Goal: Task Accomplishment & Management: Use online tool/utility

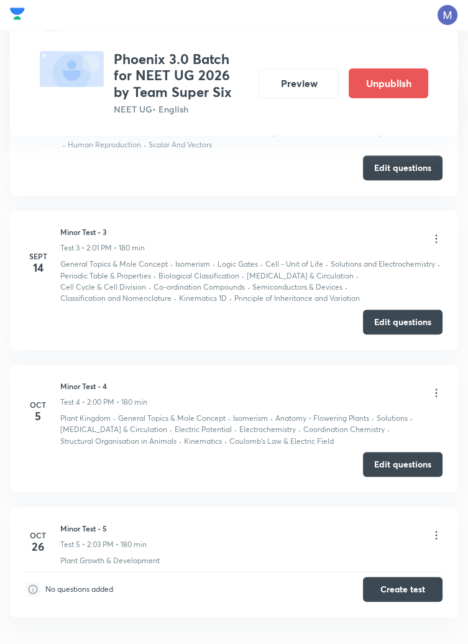
scroll to position [882, 0]
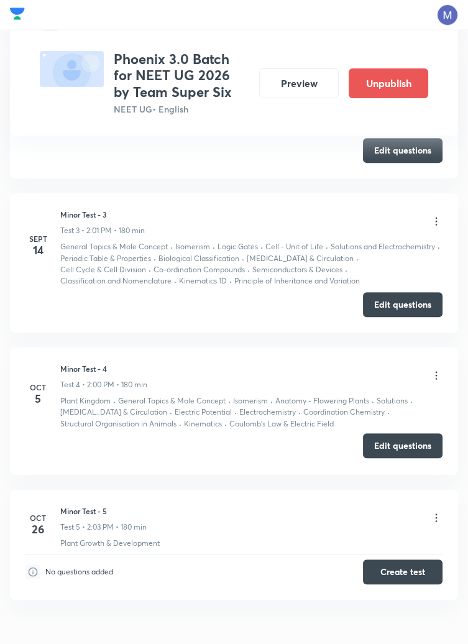
click at [403, 458] on button "Edit questions" at bounding box center [403, 445] width 80 height 25
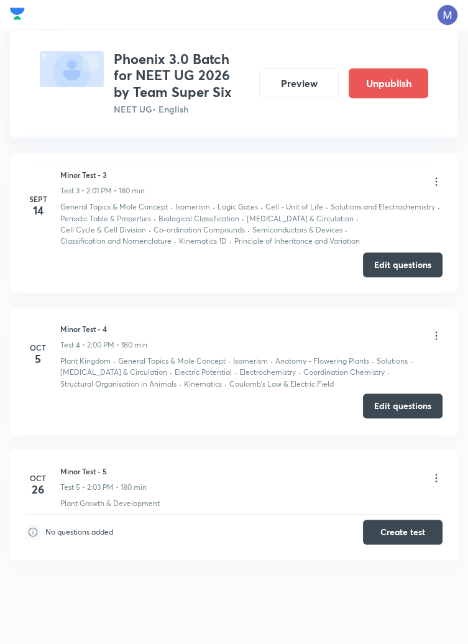
scroll to position [926, 0]
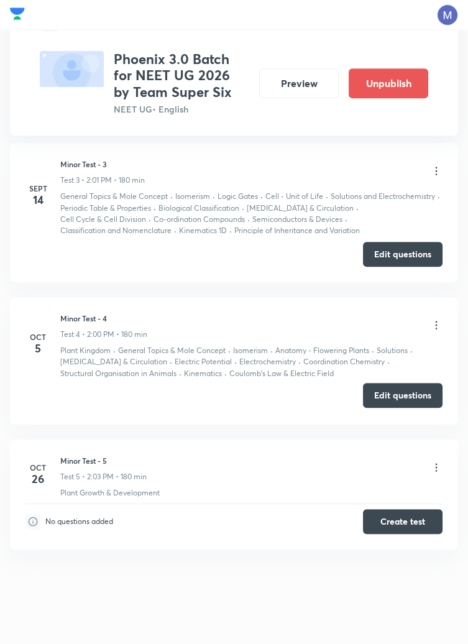
click at [406, 398] on button "Edit questions" at bounding box center [403, 395] width 80 height 25
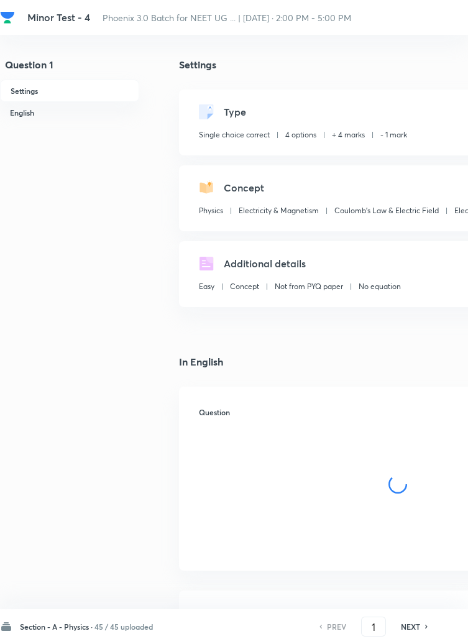
checkbox input "true"
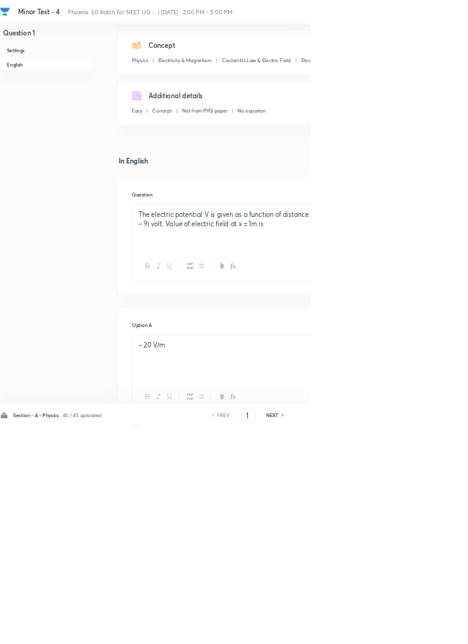
scroll to position [597, 0]
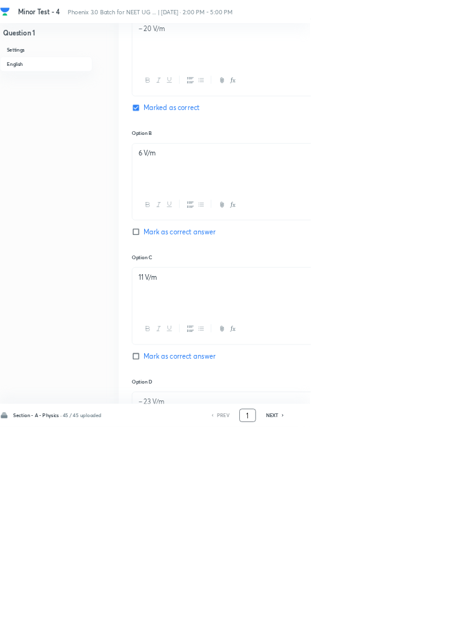
click at [378, 638] on input "1" at bounding box center [374, 627] width 24 height 22
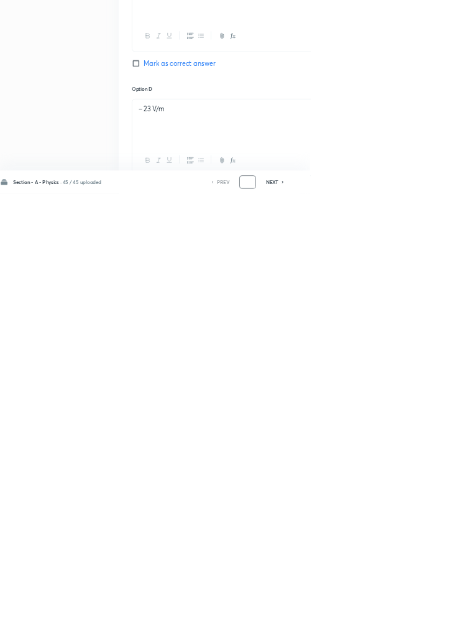
scroll to position [687, 0]
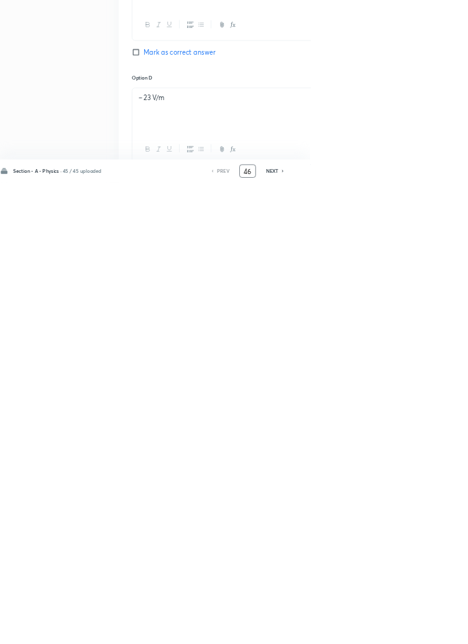
type input "46"
checkbox input "false"
checkbox input "true"
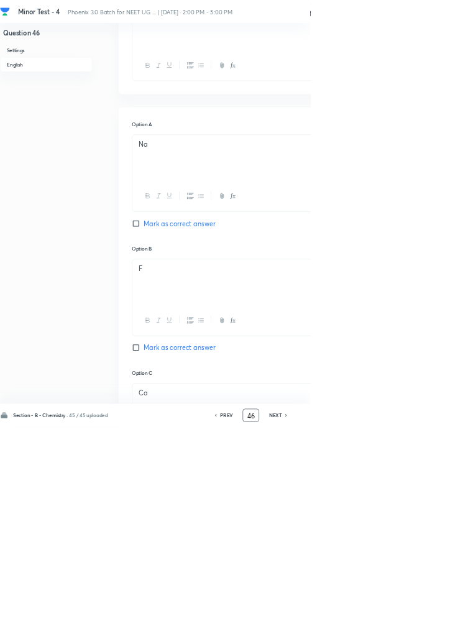
scroll to position [610, 0]
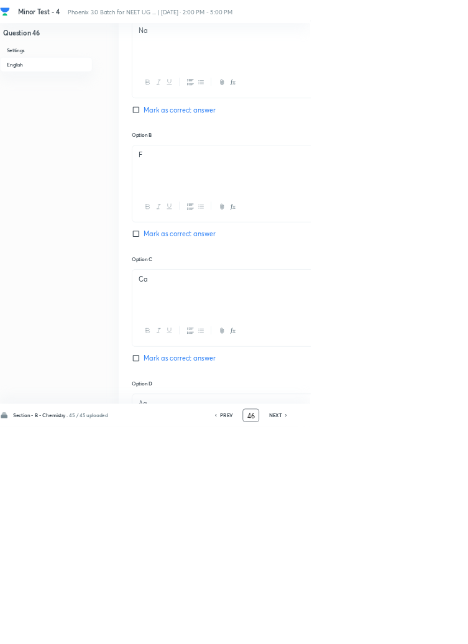
click at [382, 638] on input "46" at bounding box center [379, 627] width 24 height 22
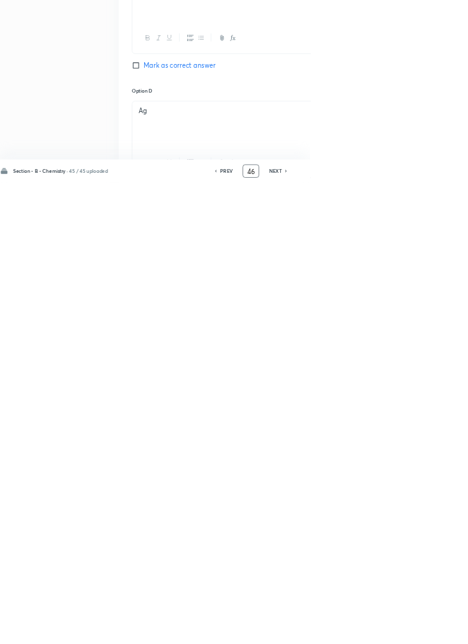
scroll to position [700, 0]
type input "4"
type input "75"
checkbox input "false"
checkbox input "true"
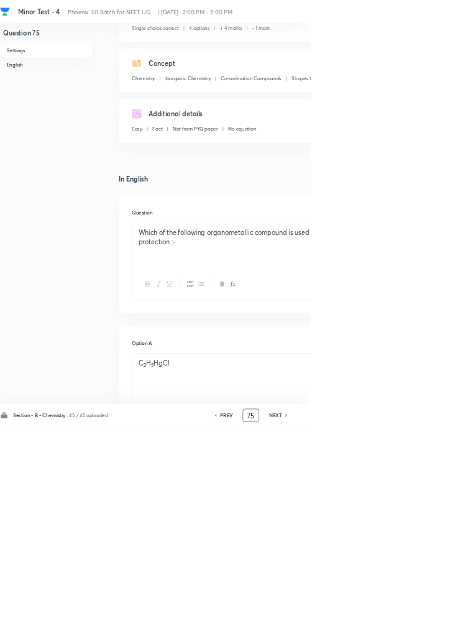
scroll to position [0, 0]
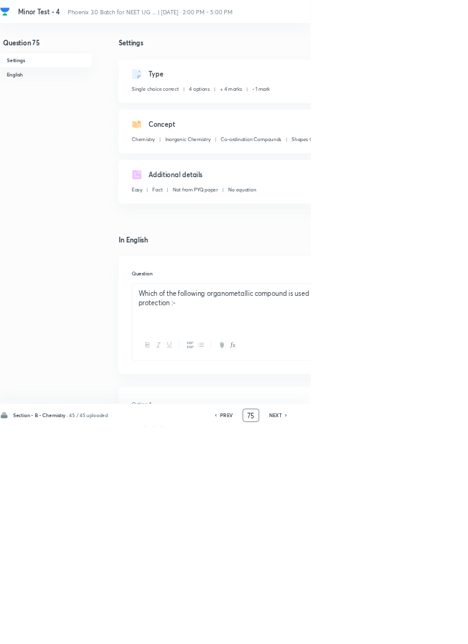
click at [432, 629] on icon at bounding box center [432, 626] width 4 height 6
type input "76"
checkbox input "false"
checkbox input "true"
click at [422, 632] on h6 "NEXT" at bounding box center [415, 626] width 19 height 11
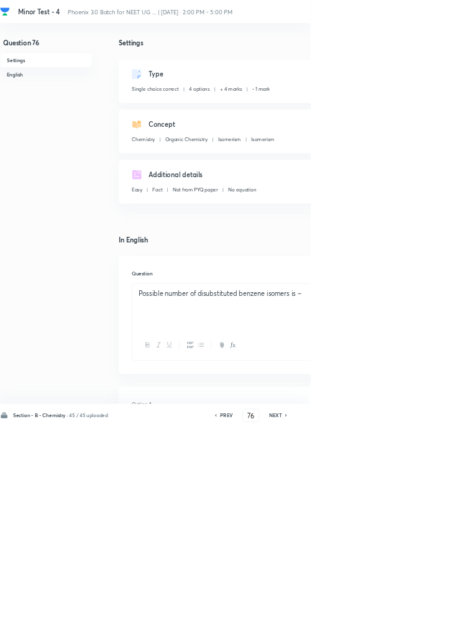
type input "77"
checkbox input "true"
click at [345, 632] on h6 "PREV" at bounding box center [341, 626] width 19 height 11
type input "76"
checkbox input "true"
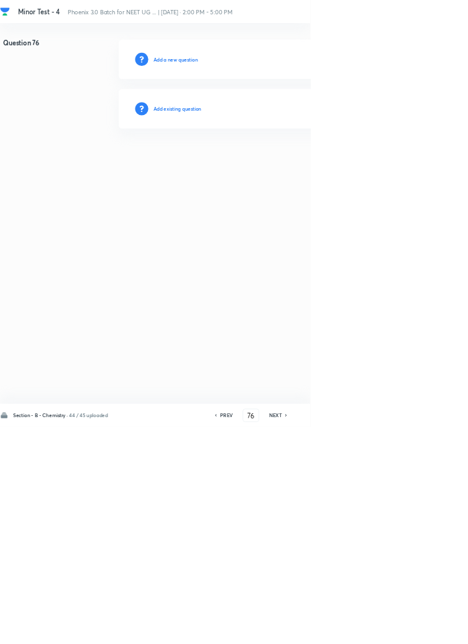
click at [294, 161] on h6 "Add existing question" at bounding box center [267, 163] width 73 height 11
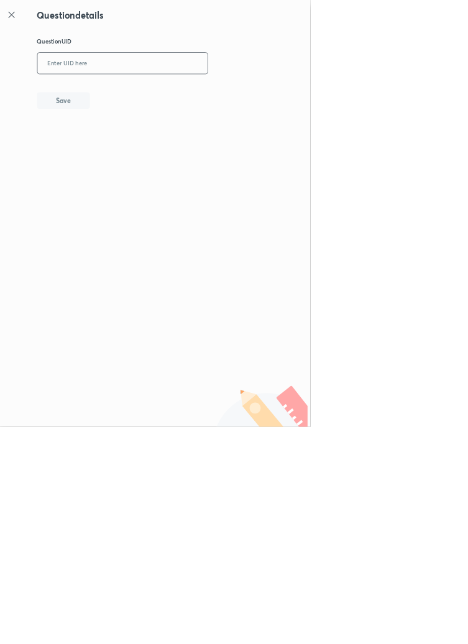
click at [221, 90] on input "text" at bounding box center [185, 96] width 257 height 30
click at [127, 155] on button "Save" at bounding box center [96, 150] width 80 height 25
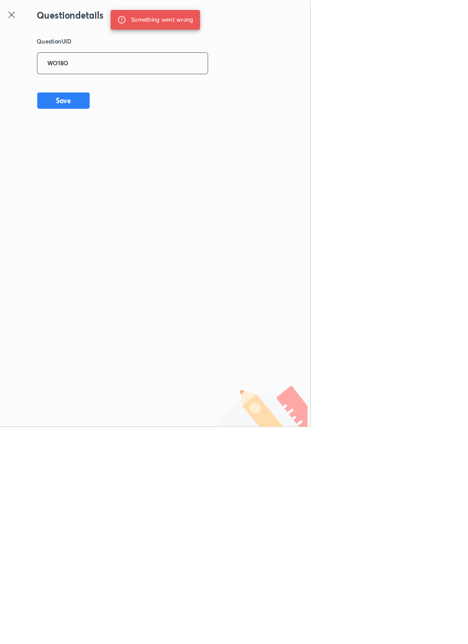
click at [134, 94] on input "WO18O" at bounding box center [185, 96] width 257 height 30
type input "W"
type input "OD76R"
click at [128, 146] on button "Save" at bounding box center [96, 150] width 80 height 25
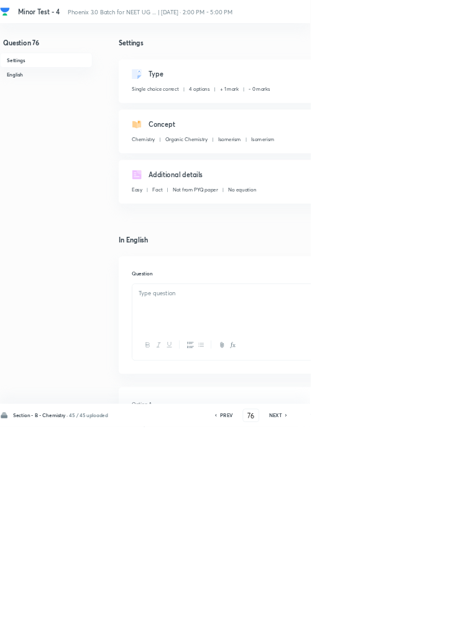
checkbox input "true"
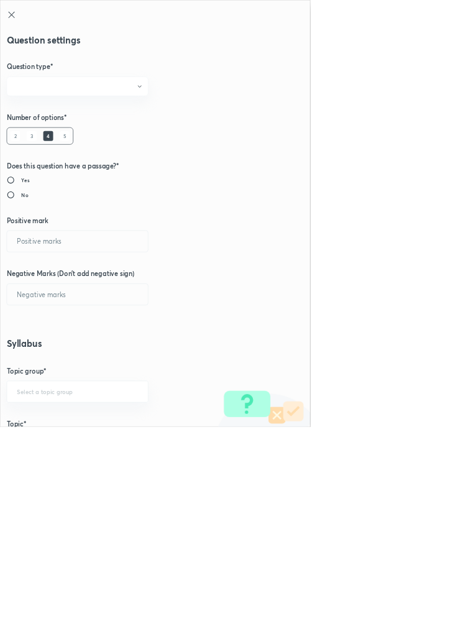
radio input "true"
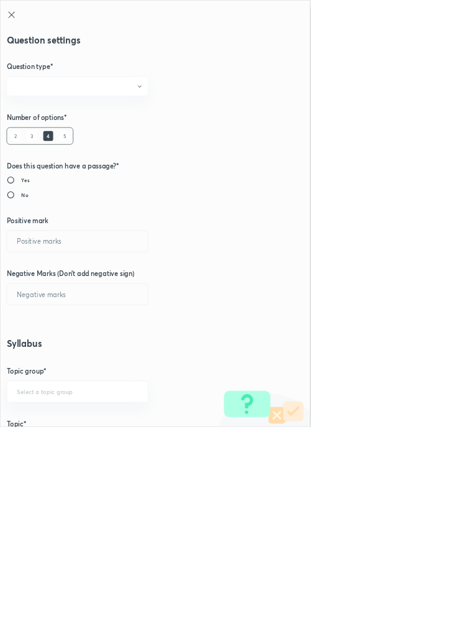
radio input "true"
type input "1"
type input "0"
type input "Chemistry"
type input "Organic Chemistry"
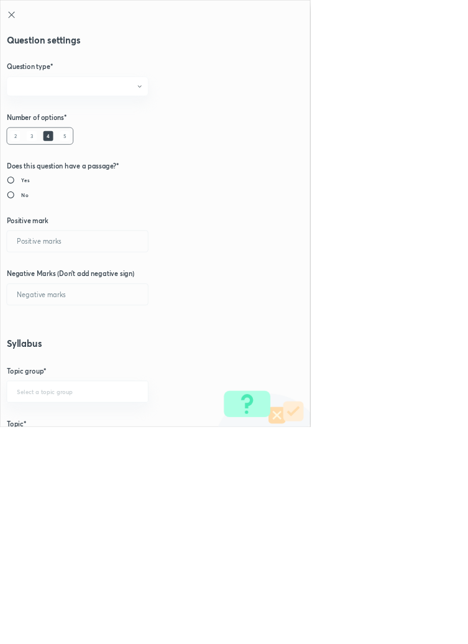
type input "Isomerism"
click at [30, 363] on input "1" at bounding box center [117, 364] width 213 height 32
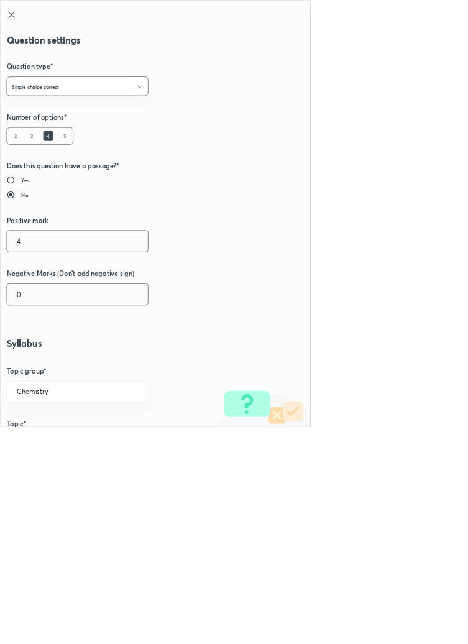
type input "4"
click at [47, 448] on input "0" at bounding box center [117, 444] width 213 height 32
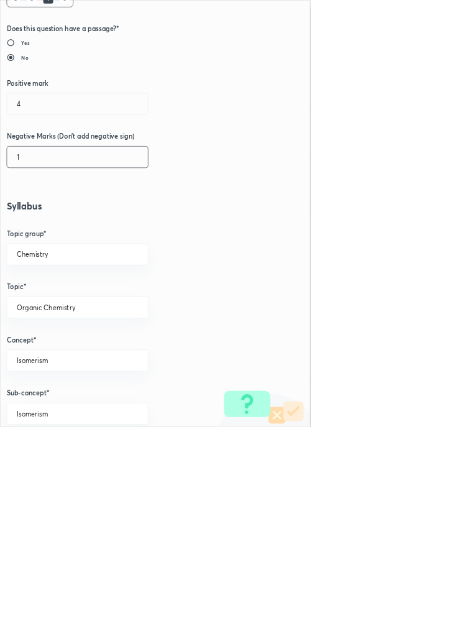
scroll to position [699, 0]
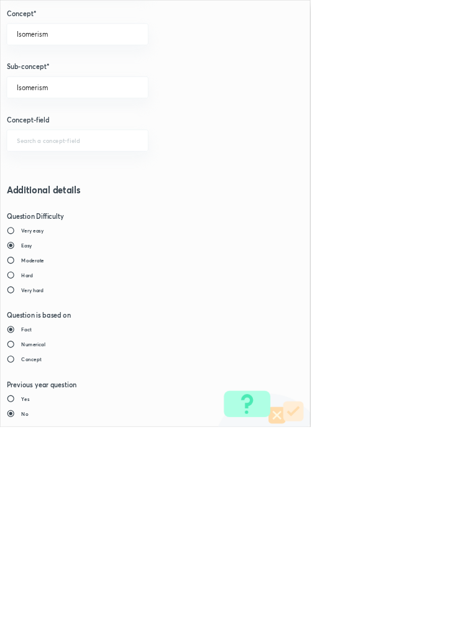
type input "1"
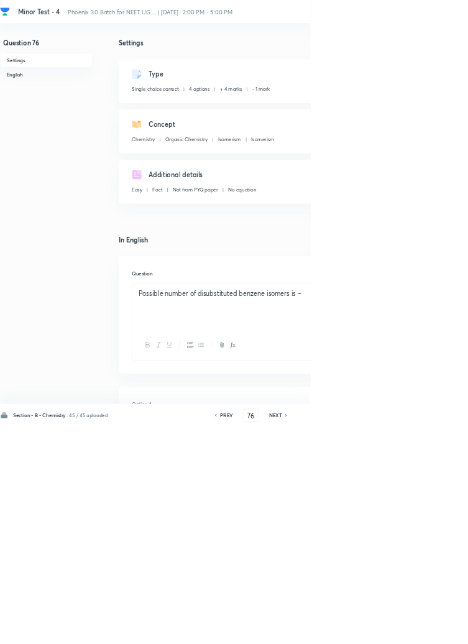
type input "77"
checkbox input "true"
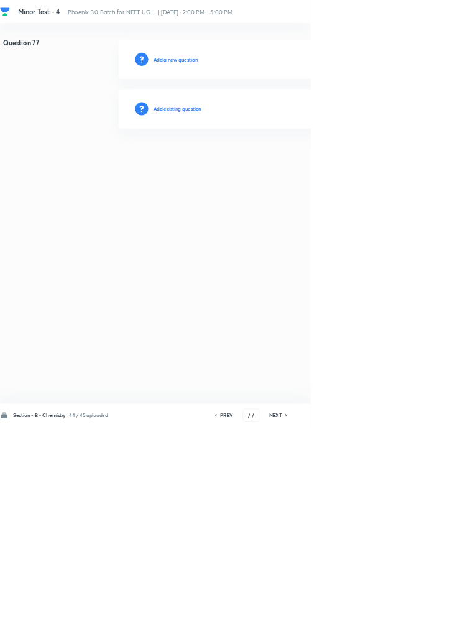
click at [295, 163] on h6 "Add existing question" at bounding box center [267, 163] width 73 height 11
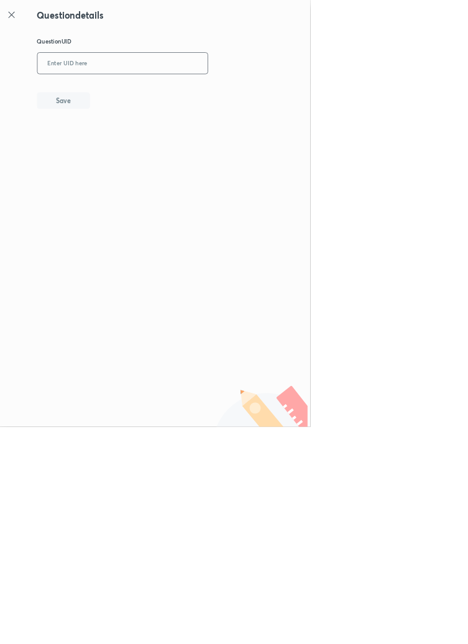
click at [182, 89] on input "text" at bounding box center [185, 96] width 257 height 30
type input "WANSJ"
click at [127, 145] on button "Save" at bounding box center [96, 150] width 80 height 25
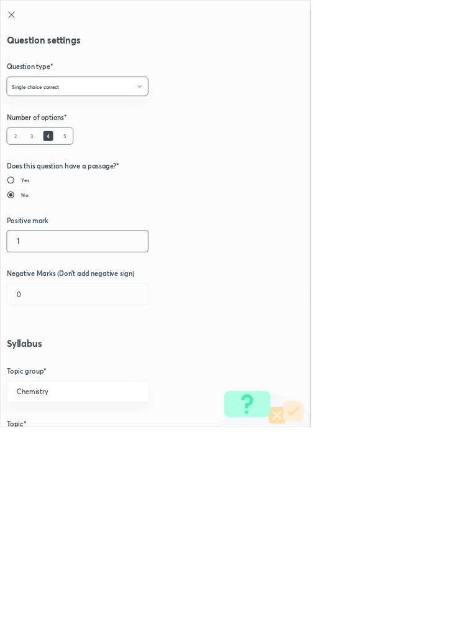
click at [35, 360] on input "1" at bounding box center [117, 364] width 213 height 32
type input "4"
click at [37, 446] on input "0" at bounding box center [117, 444] width 213 height 32
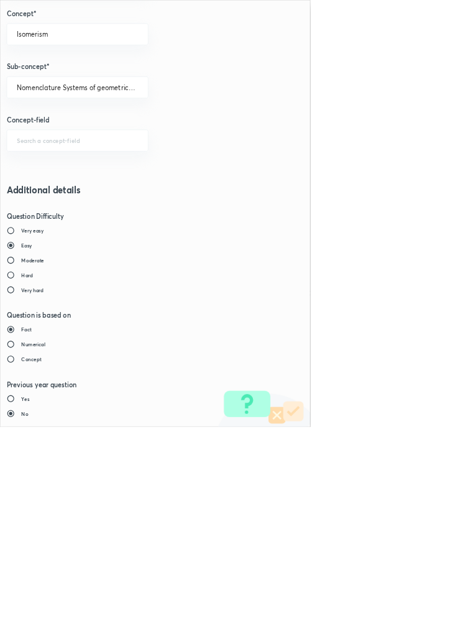
type input "1"
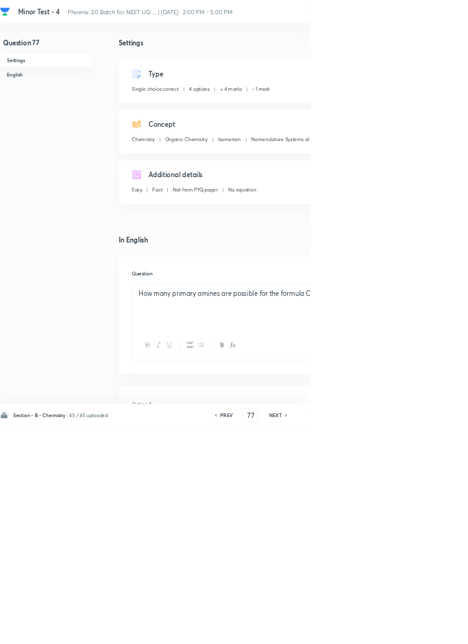
type input "78"
checkbox input "true"
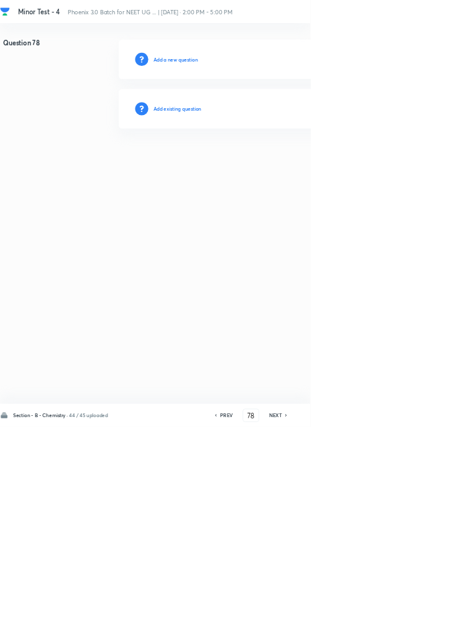
click at [304, 163] on h6 "Add existing question" at bounding box center [267, 163] width 73 height 11
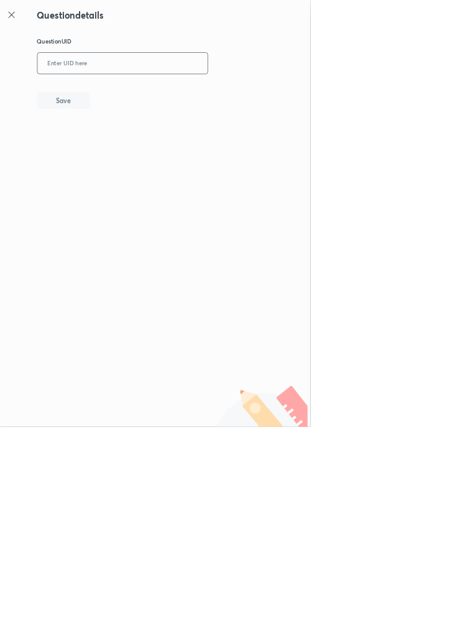
click at [258, 95] on input "text" at bounding box center [185, 96] width 257 height 30
type input "E6RP0"
click at [122, 152] on button "Save" at bounding box center [96, 150] width 80 height 25
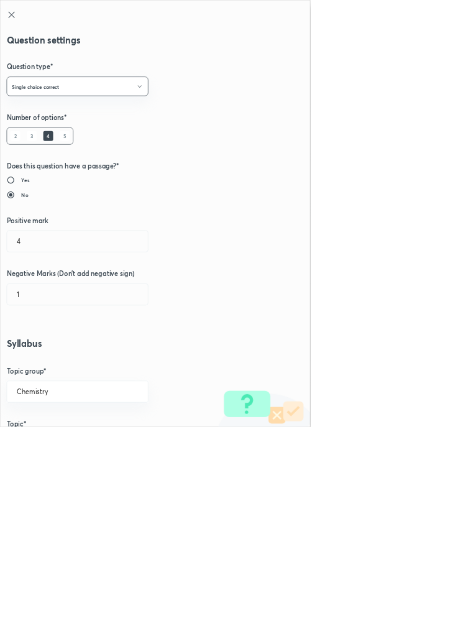
type input "1"
type input "0"
type input "Structural Isomerism"
click at [34, 364] on input "1" at bounding box center [117, 364] width 213 height 32
type input "4"
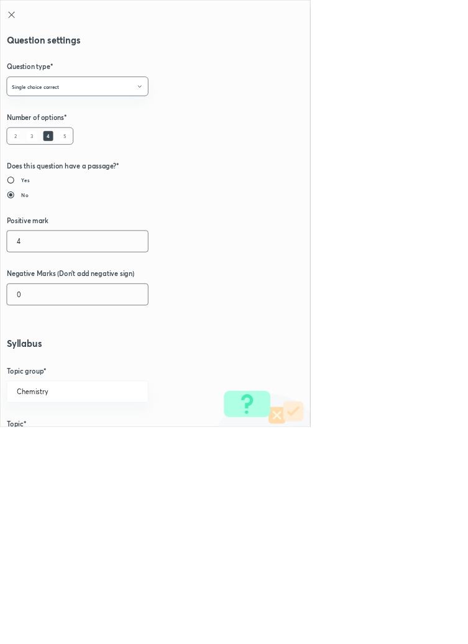
click at [47, 441] on input "0" at bounding box center [117, 444] width 213 height 32
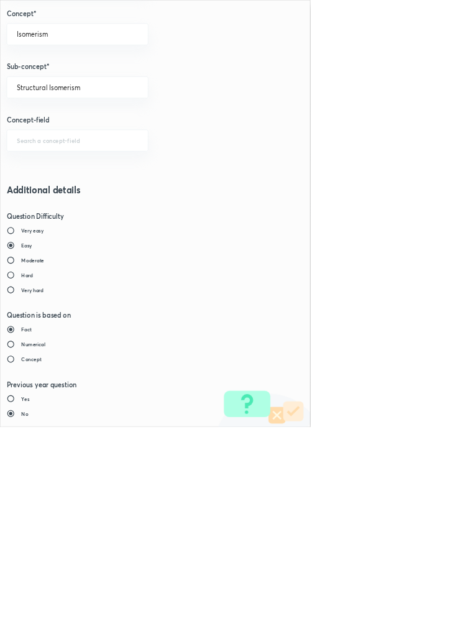
type input "1"
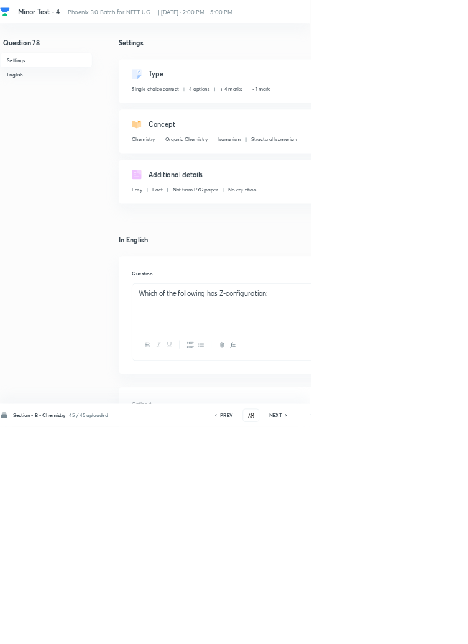
type input "79"
checkbox input "true"
click at [327, 629] on icon at bounding box center [325, 626] width 4 height 6
type input "78"
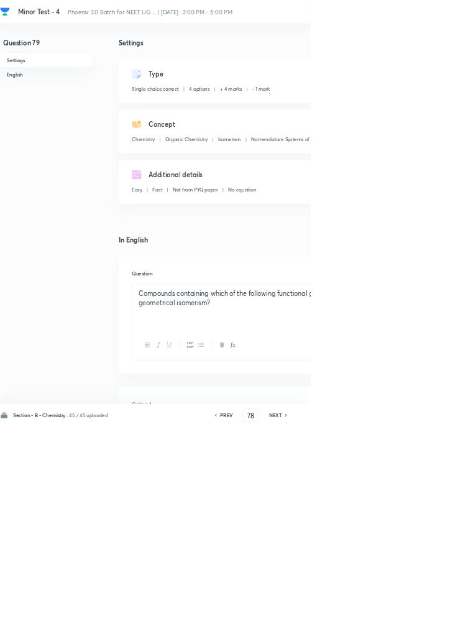
checkbox input "true"
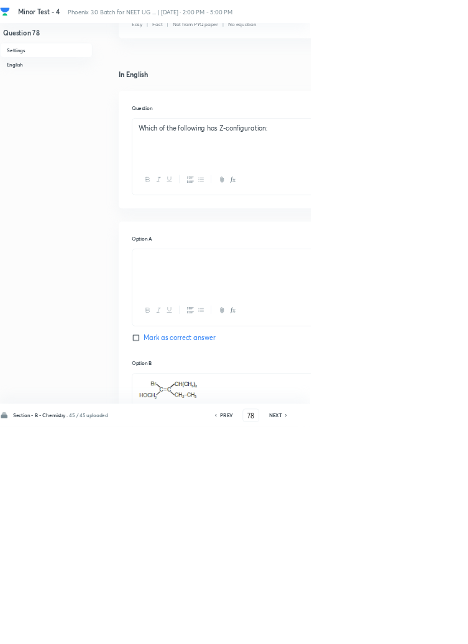
scroll to position [0, 0]
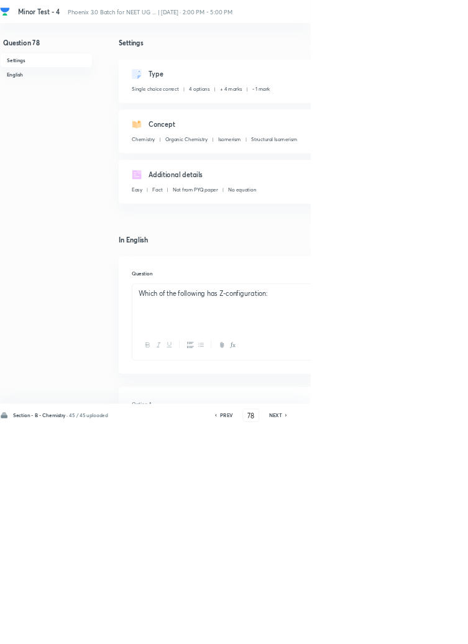
click at [432, 629] on icon at bounding box center [432, 626] width 4 height 6
type input "79"
checkbox input "true"
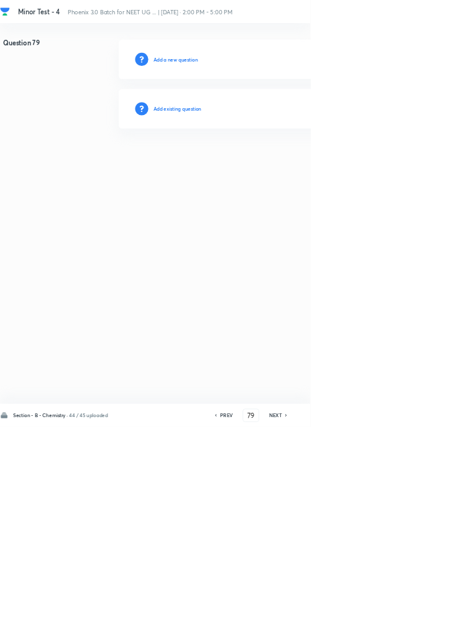
click at [302, 159] on h6 "Add existing question" at bounding box center [267, 163] width 73 height 11
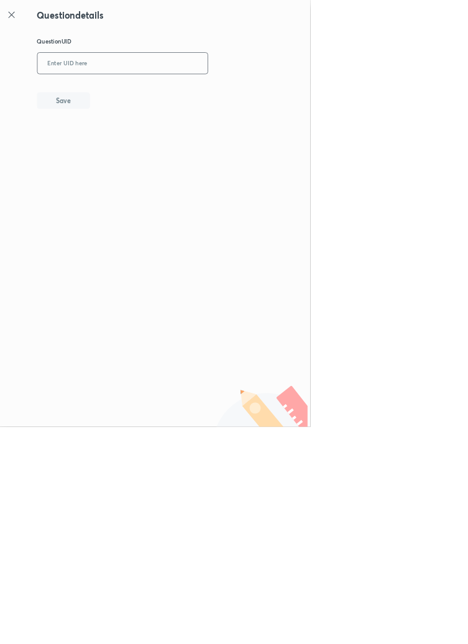
click at [275, 94] on input "text" at bounding box center [185, 96] width 257 height 30
type input "PJ2YH"
click at [116, 150] on button "Save" at bounding box center [96, 150] width 80 height 25
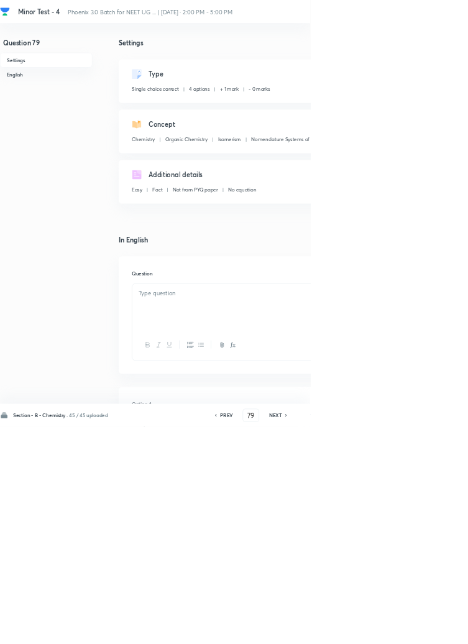
checkbox input "true"
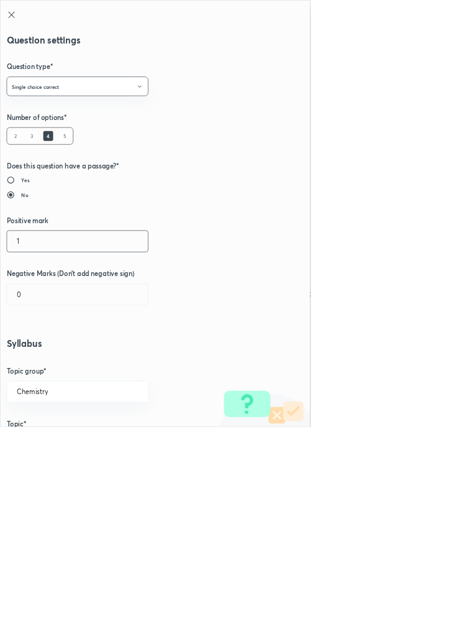
click at [42, 362] on input "1" at bounding box center [117, 364] width 213 height 32
type input "4"
click at [42, 448] on input "0" at bounding box center [117, 444] width 213 height 32
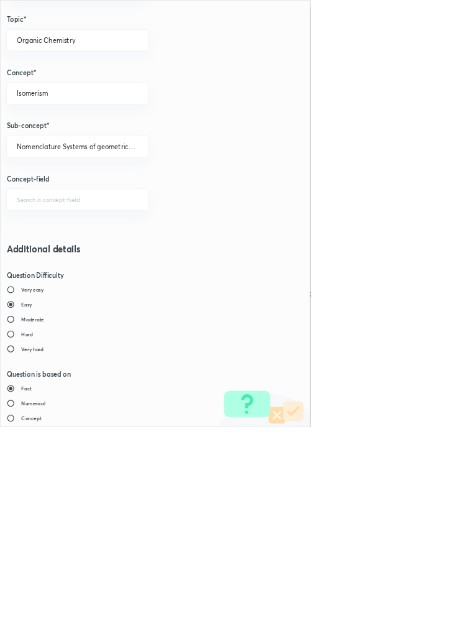
scroll to position [699, 0]
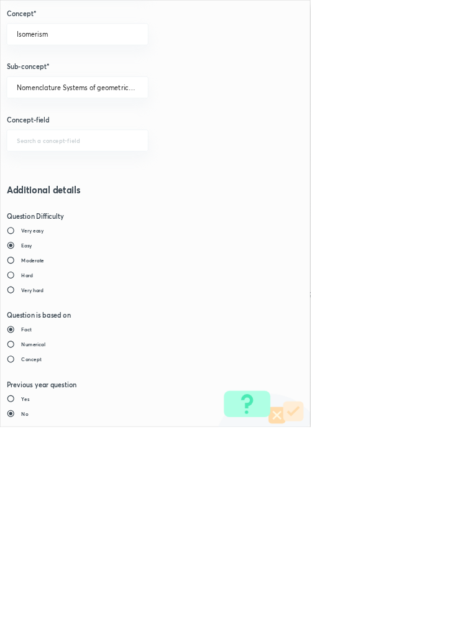
type input "1"
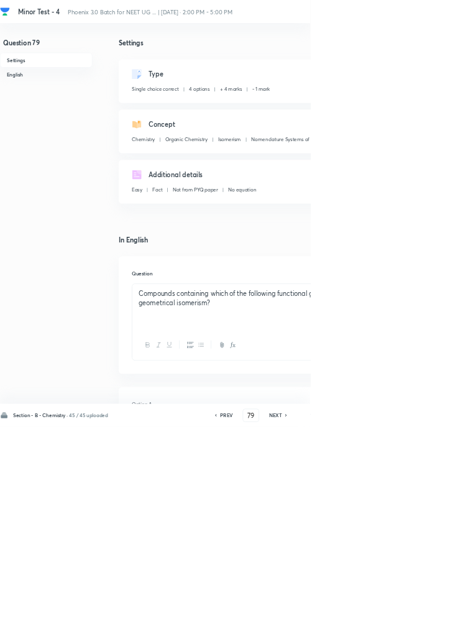
type input "80"
checkbox input "true"
click at [338, 632] on h6 "PREV" at bounding box center [341, 626] width 19 height 11
type input "79"
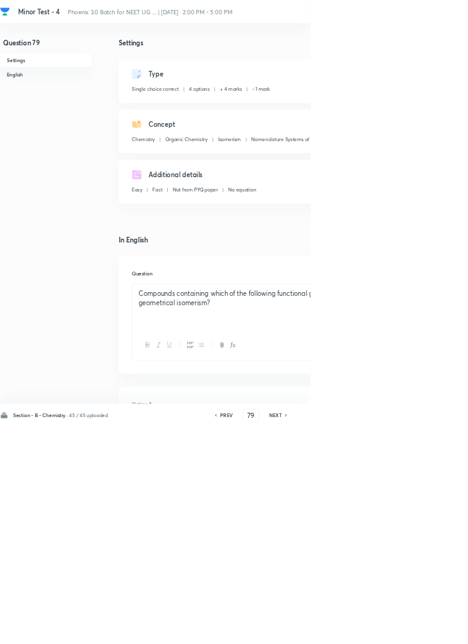
checkbox input "true"
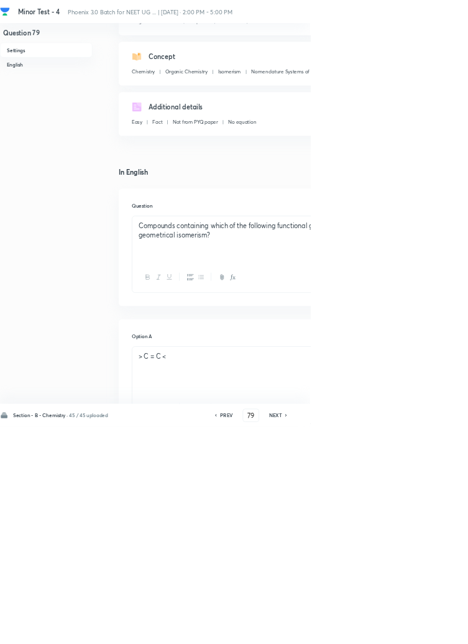
scroll to position [0, 0]
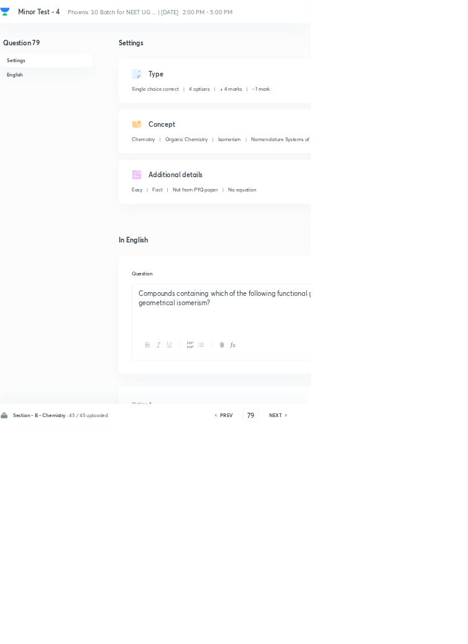
click at [421, 632] on h6 "NEXT" at bounding box center [415, 626] width 19 height 11
type input "80"
checkbox input "true"
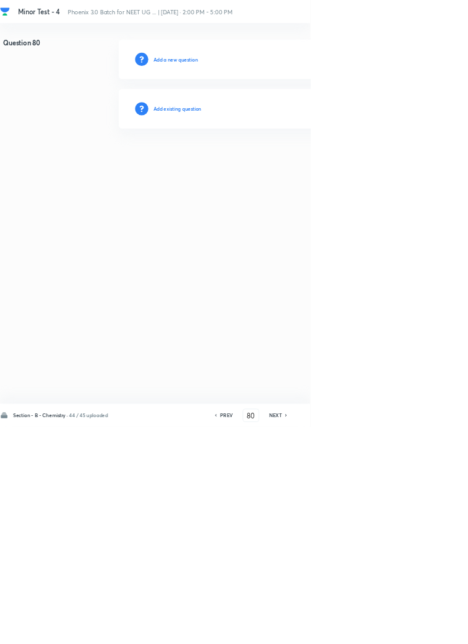
click at [299, 161] on h6 "Add existing question" at bounding box center [267, 163] width 73 height 11
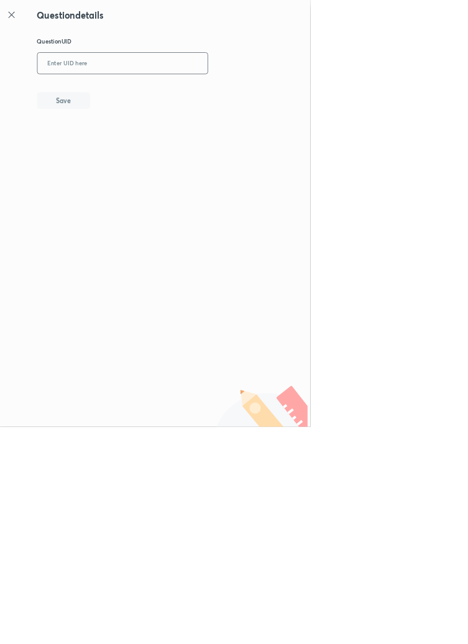
click at [258, 93] on input "text" at bounding box center [185, 96] width 257 height 30
type input "MW55J"
click at [124, 151] on button "Save" at bounding box center [96, 150] width 80 height 25
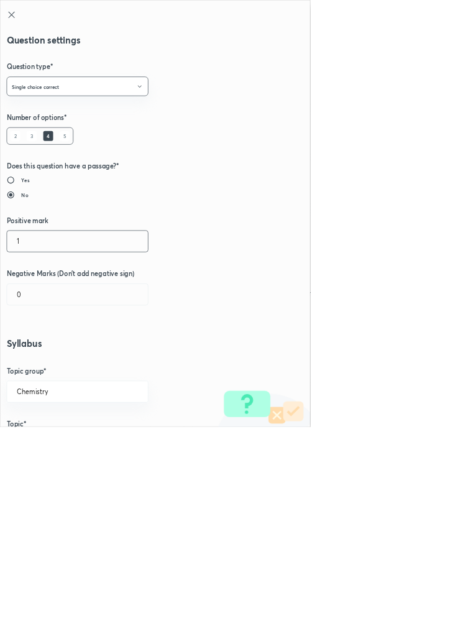
click at [36, 362] on input "1" at bounding box center [117, 364] width 213 height 32
type input "4"
click at [39, 450] on input "0" at bounding box center [117, 444] width 213 height 32
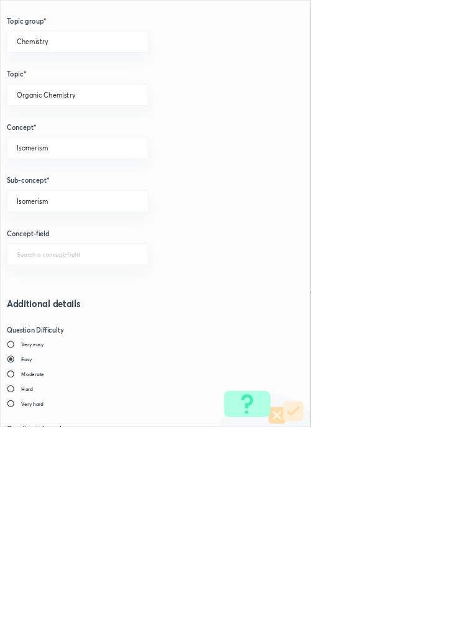
scroll to position [699, 0]
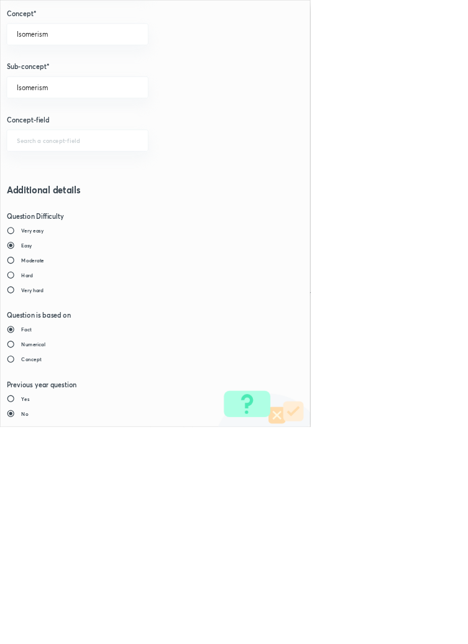
type input "1"
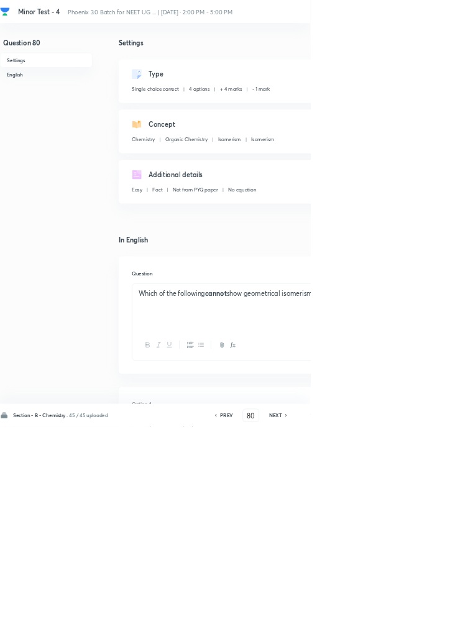
type input "81"
checkbox input "false"
checkbox input "true"
click at [341, 632] on h6 "PREV" at bounding box center [341, 626] width 19 height 11
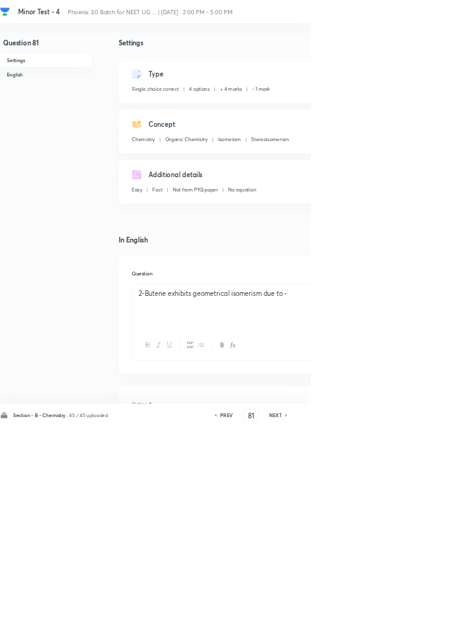
type input "80"
checkbox input "false"
checkbox input "true"
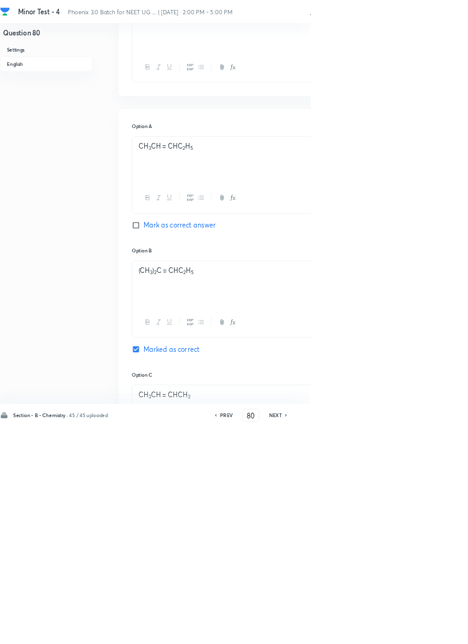
scroll to position [0, 0]
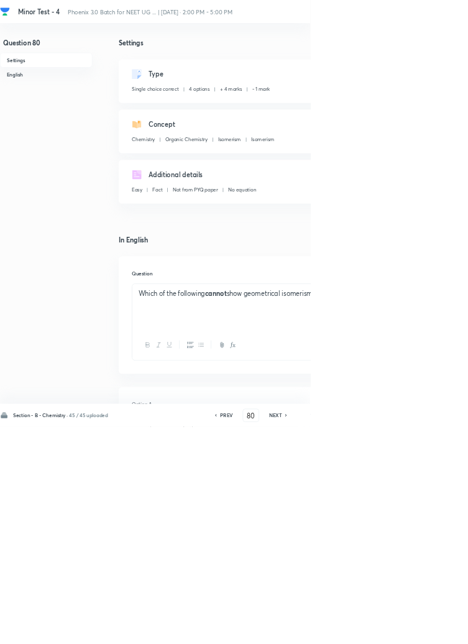
click at [419, 632] on h6 "NEXT" at bounding box center [415, 626] width 19 height 11
type input "81"
checkbox input "false"
checkbox input "true"
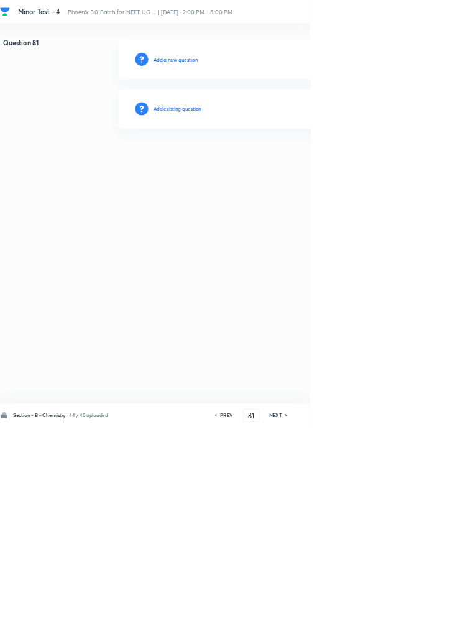
click at [288, 165] on h6 "Add existing question" at bounding box center [267, 163] width 73 height 11
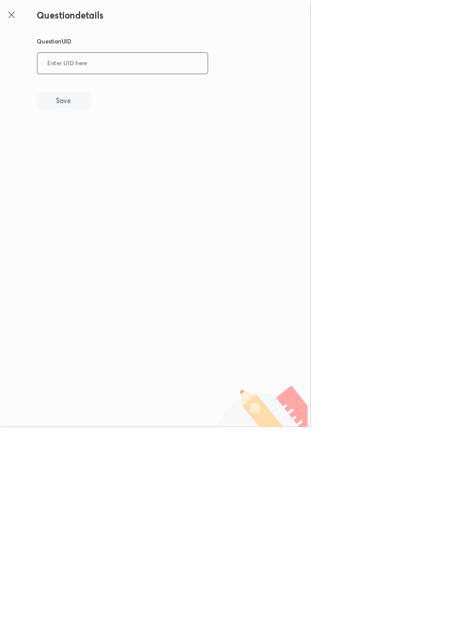
click at [223, 96] on input "text" at bounding box center [185, 96] width 257 height 30
click at [19, 24] on icon at bounding box center [16, 21] width 9 height 9
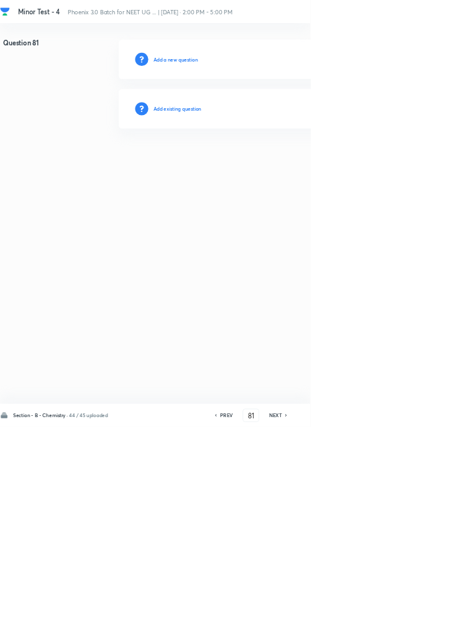
click at [295, 162] on h6 "Add existing question" at bounding box center [267, 163] width 73 height 11
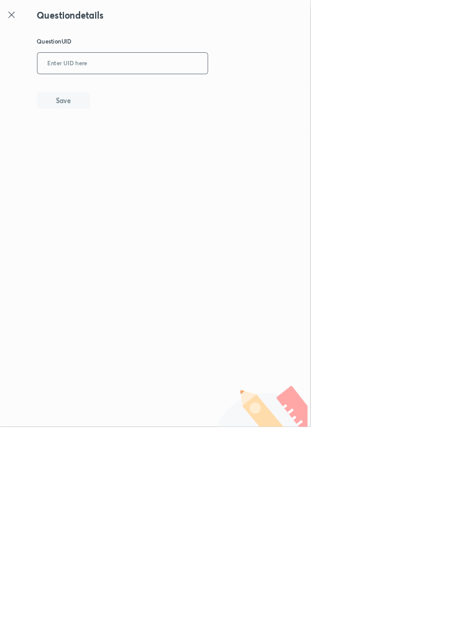
click at [181, 94] on input "text" at bounding box center [185, 96] width 257 height 30
click at [19, 22] on icon at bounding box center [17, 22] width 15 height 15
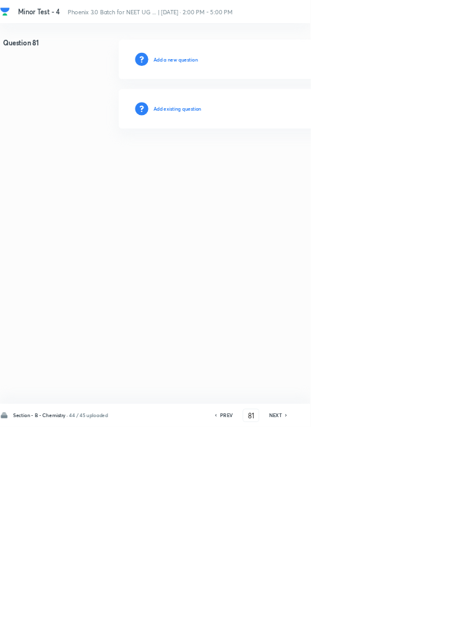
click at [303, 160] on h6 "Add existing question" at bounding box center [267, 163] width 73 height 11
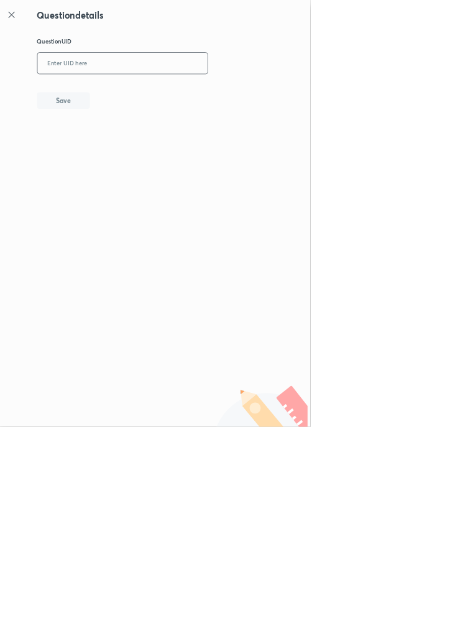
click at [174, 91] on input "text" at bounding box center [185, 96] width 257 height 30
type input "3M6EE"
click at [129, 155] on button "Save" at bounding box center [96, 150] width 80 height 25
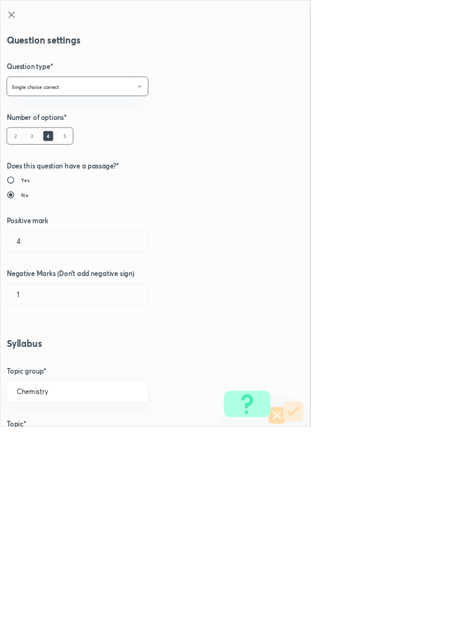
type input "1"
type input "0"
type input "Stereoisomerism"
click at [40, 360] on input "1" at bounding box center [117, 364] width 213 height 32
type input "4"
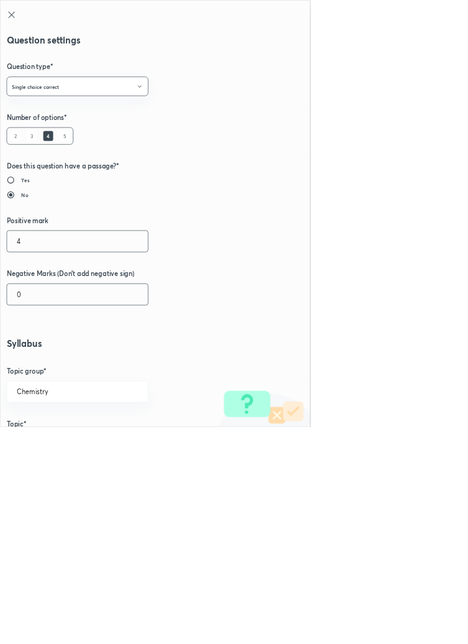
click at [40, 444] on input "0" at bounding box center [117, 444] width 213 height 32
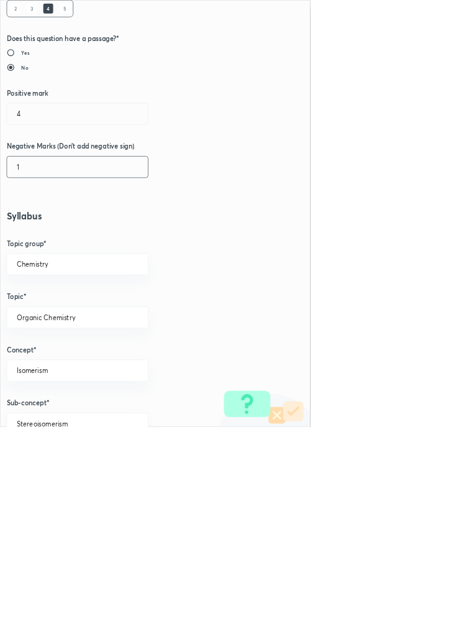
scroll to position [699, 0]
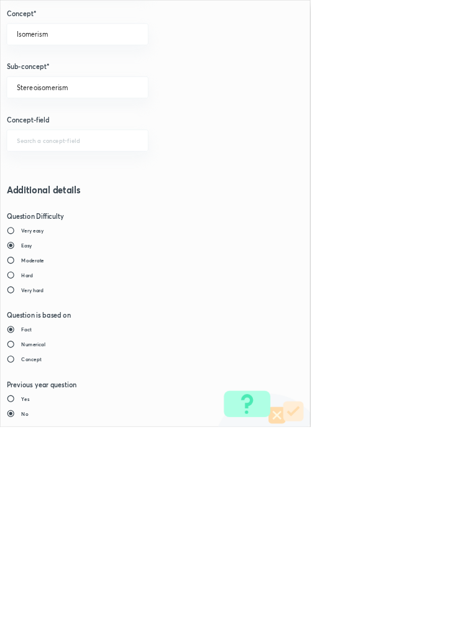
type input "1"
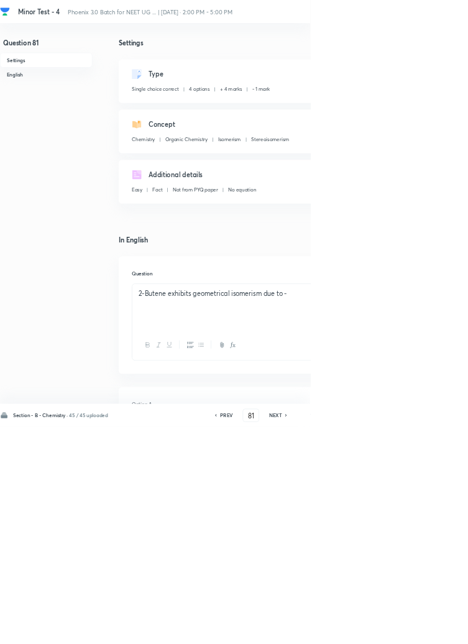
type input "82"
checkbox input "true"
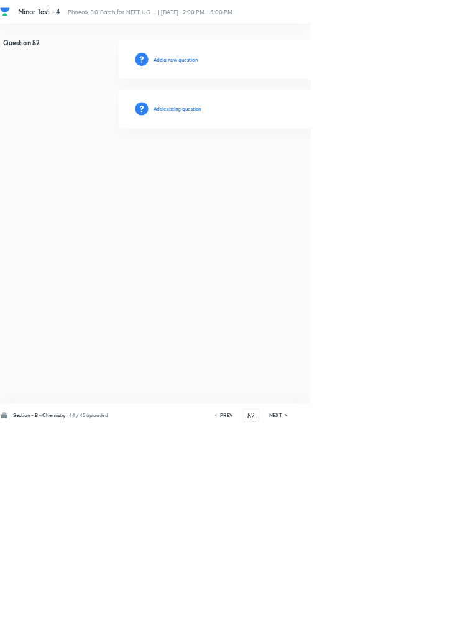
click at [281, 160] on h6 "Add existing question" at bounding box center [267, 163] width 73 height 11
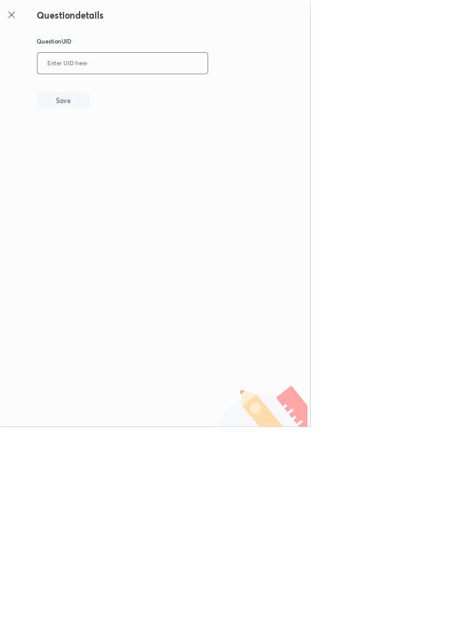
click at [210, 94] on input "text" at bounding box center [185, 96] width 257 height 30
type input "Q85W5"
click at [122, 140] on button "Save" at bounding box center [96, 150] width 80 height 25
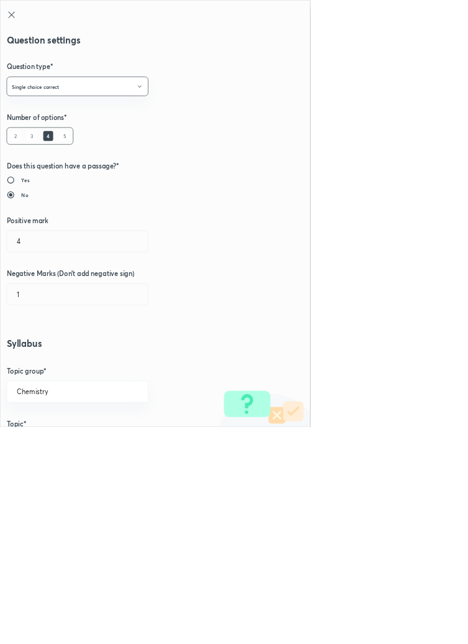
type input "1"
type input "0"
click at [34, 357] on input "1" at bounding box center [117, 364] width 213 height 32
type input "4"
click at [47, 448] on input "0" at bounding box center [117, 444] width 213 height 32
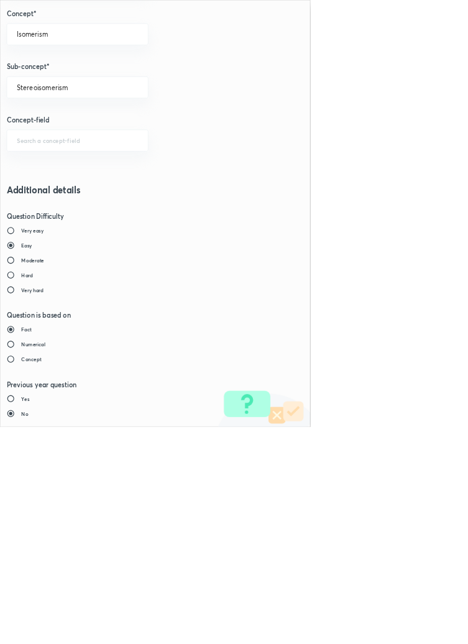
type input "1"
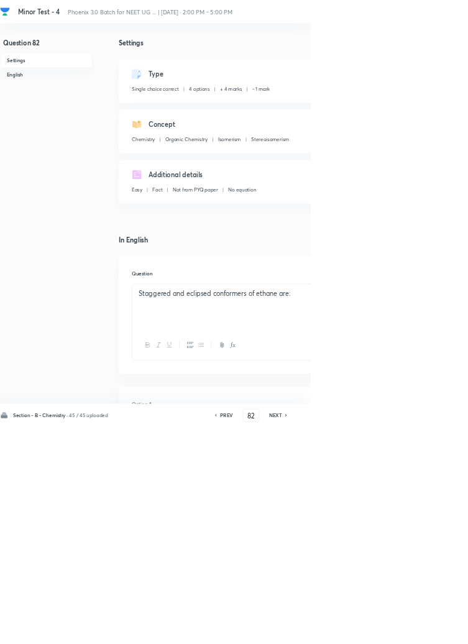
type input "83"
checkbox input "false"
checkbox input "true"
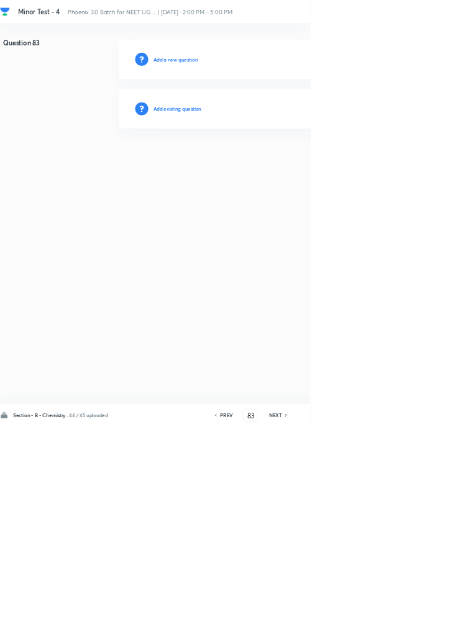
click at [301, 162] on h6 "Add existing question" at bounding box center [267, 163] width 73 height 11
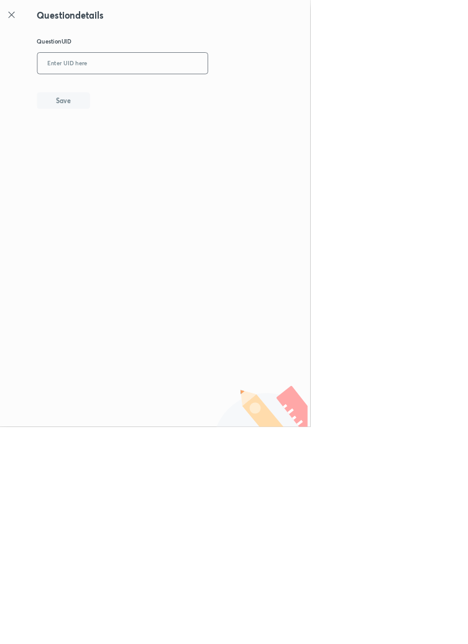
click at [229, 94] on input "text" at bounding box center [185, 96] width 257 height 30
type input "E7HQ6"
click at [124, 147] on button "Save" at bounding box center [96, 150] width 80 height 25
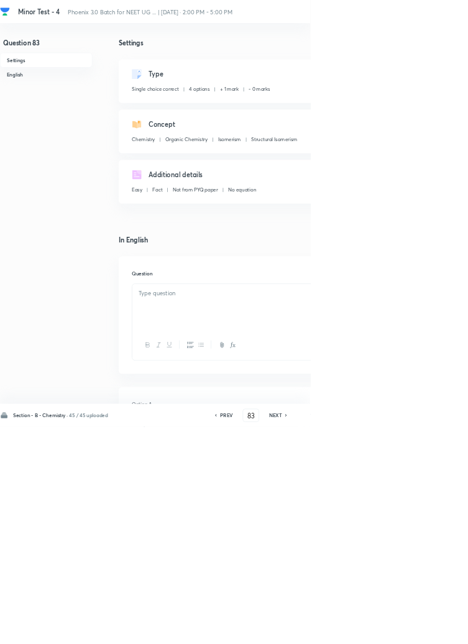
checkbox input "true"
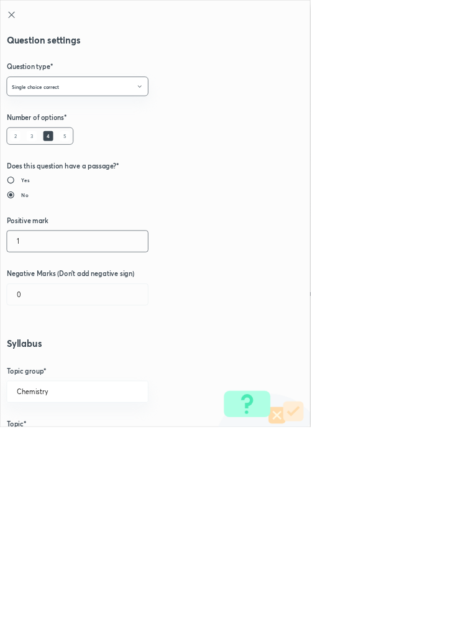
click at [32, 365] on input "1" at bounding box center [117, 364] width 213 height 32
type input "4"
click at [42, 446] on input "0" at bounding box center [117, 444] width 213 height 32
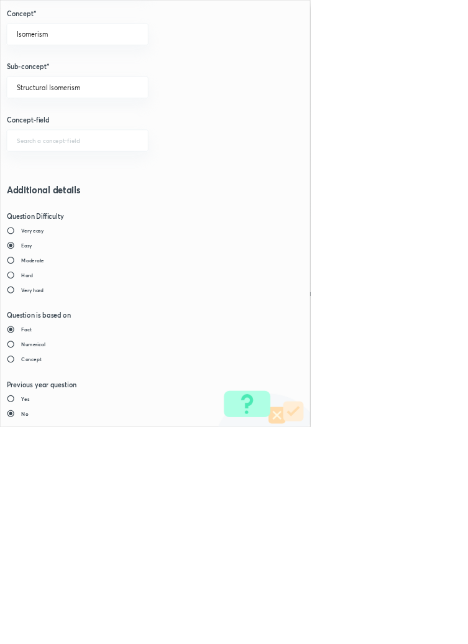
type input "1"
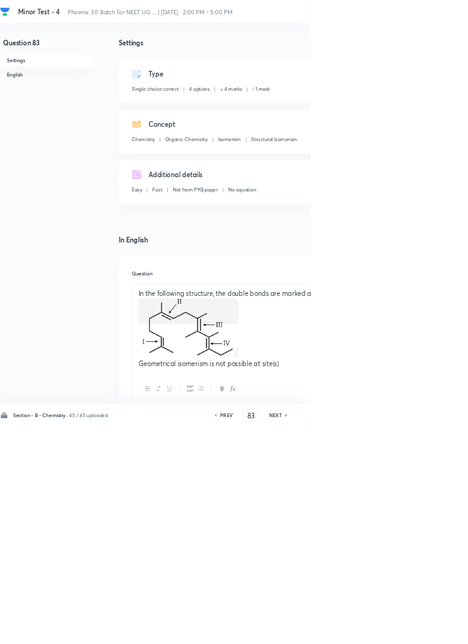
type input "84"
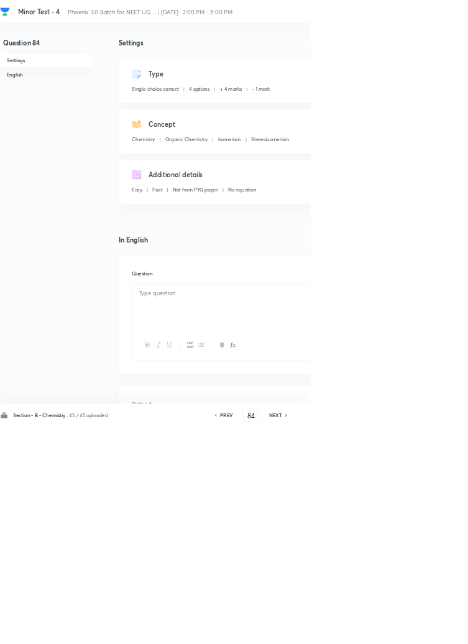
checkbox input "false"
checkbox input "true"
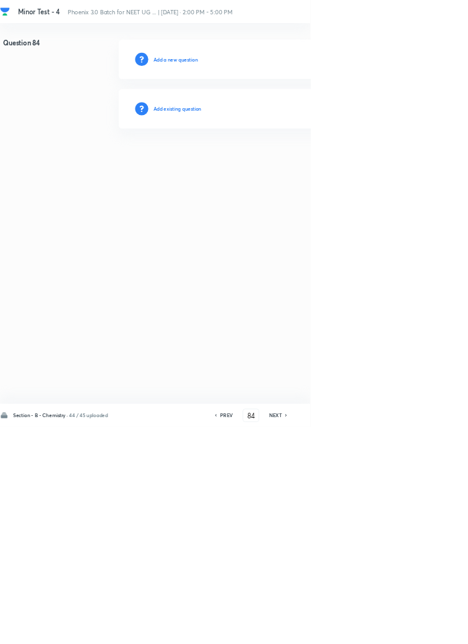
click at [295, 162] on h6 "Add existing question" at bounding box center [267, 163] width 73 height 11
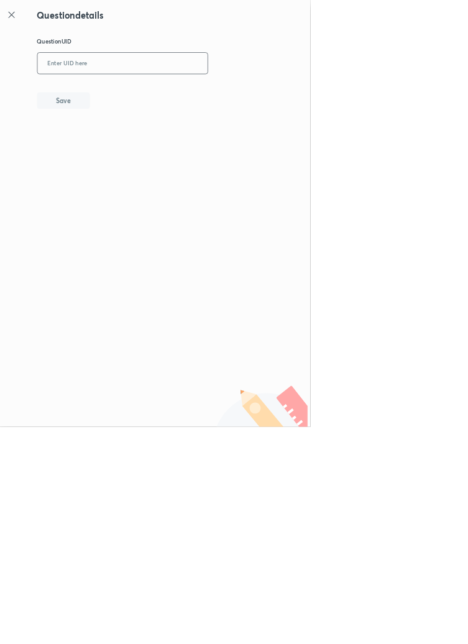
click at [178, 91] on input "text" at bounding box center [185, 96] width 257 height 30
type input "BH8OC"
click at [121, 152] on button "Save" at bounding box center [96, 150] width 80 height 25
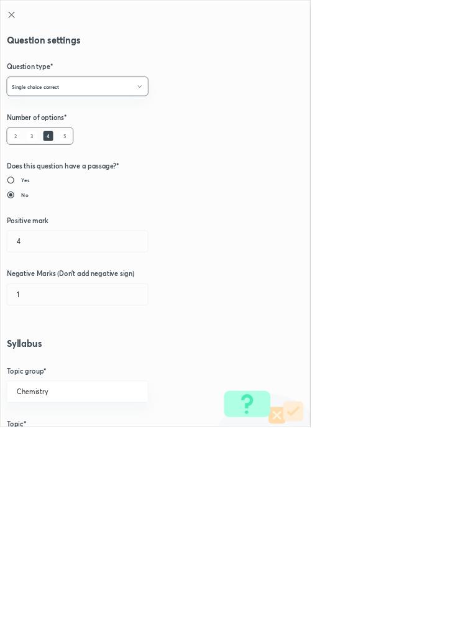
type input "1"
type input "0"
type input "Nomenclature Systems of geometrical Isomers"
click at [33, 360] on input "1" at bounding box center [117, 364] width 213 height 32
type input "4"
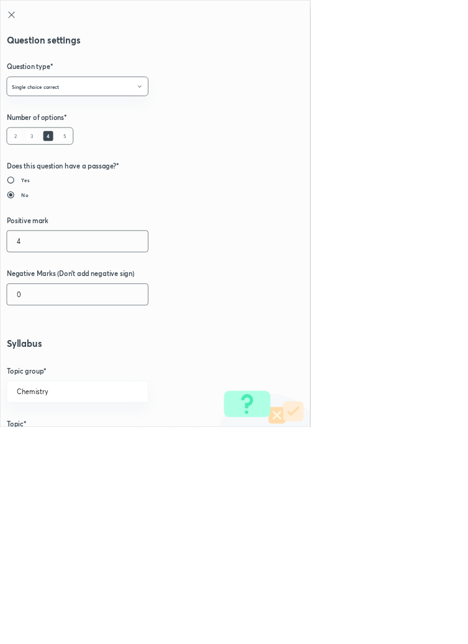
click at [36, 438] on input "0" at bounding box center [117, 444] width 213 height 32
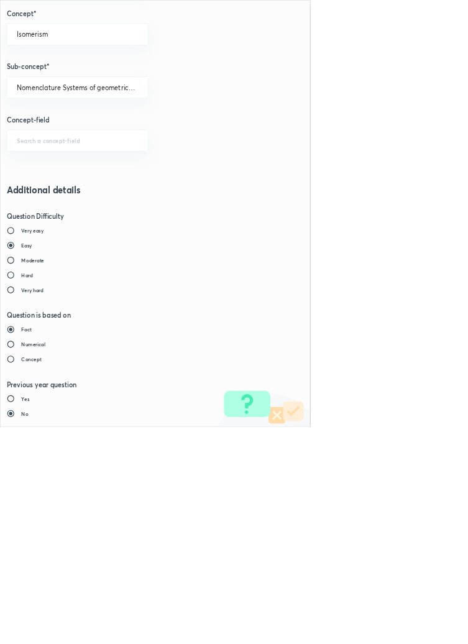
type input "1"
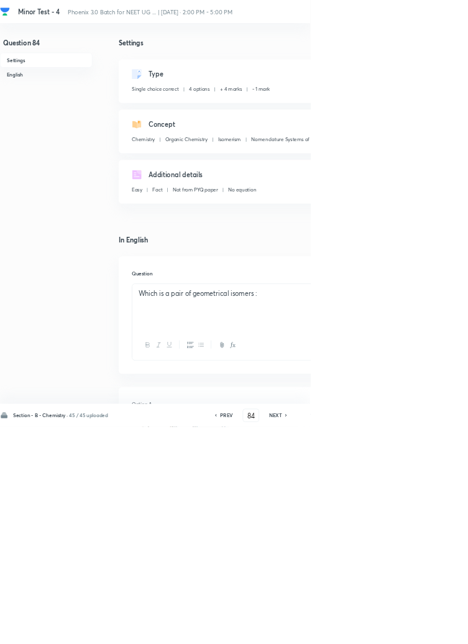
type input "85"
checkbox input "true"
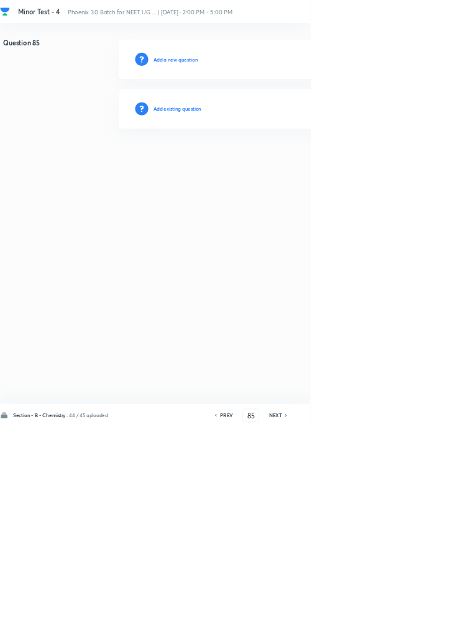
click at [288, 160] on h6 "Add existing question" at bounding box center [267, 163] width 73 height 11
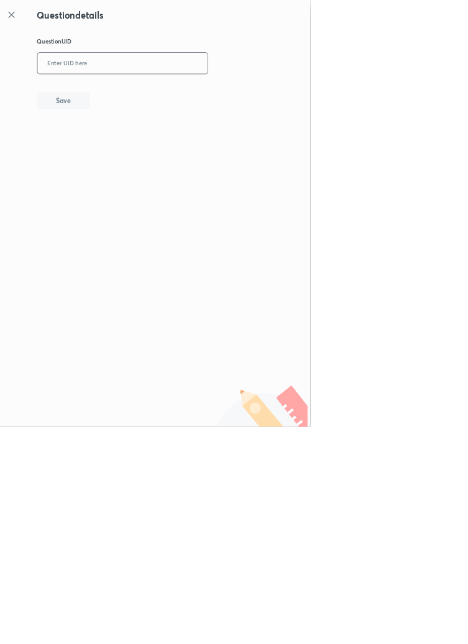
click at [235, 92] on input "text" at bounding box center [185, 96] width 257 height 30
click at [186, 93] on input "text" at bounding box center [185, 96] width 257 height 30
type input "RCMSI"
click at [123, 147] on button "Save" at bounding box center [96, 150] width 80 height 25
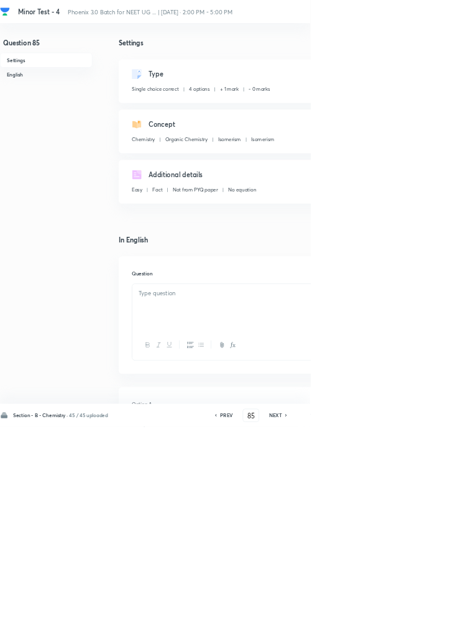
checkbox input "true"
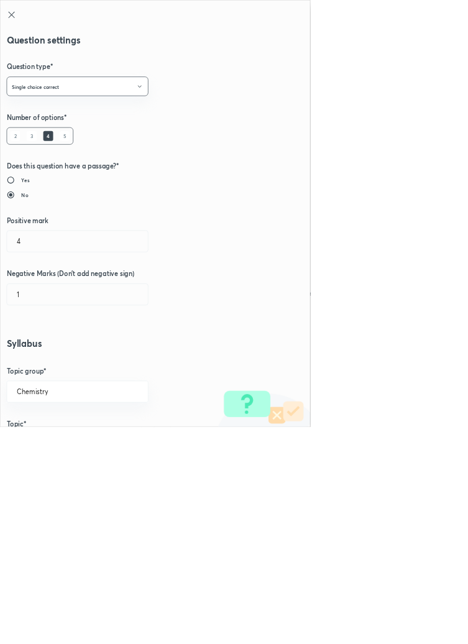
type input "1"
type input "0"
type input "Isomerism"
click at [39, 360] on input "1" at bounding box center [117, 364] width 213 height 32
type input "4"
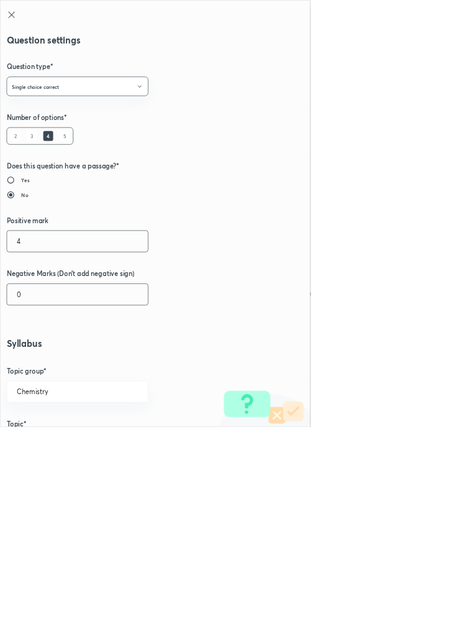
click at [42, 444] on input "0" at bounding box center [117, 444] width 213 height 32
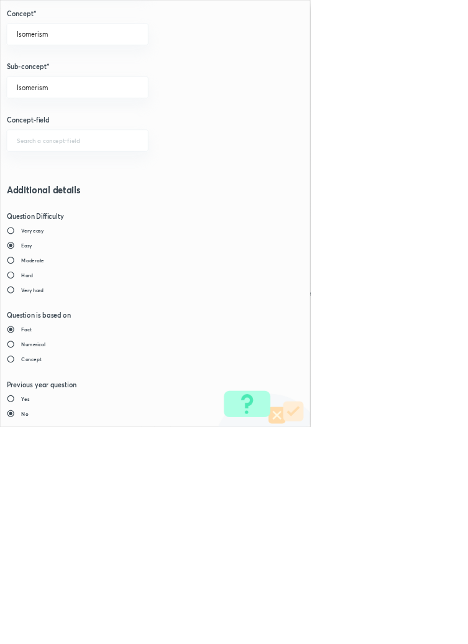
type input "1"
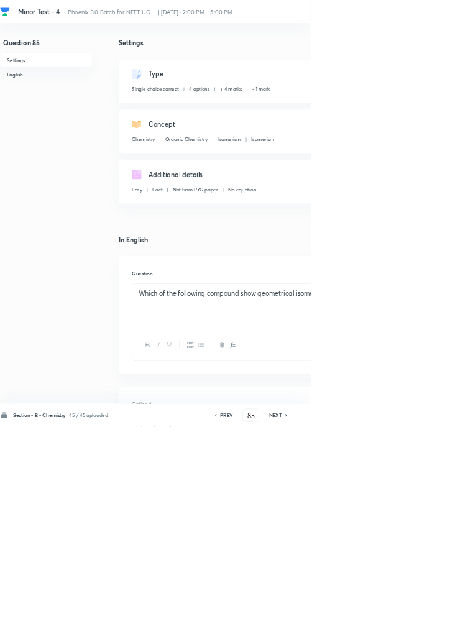
type input "86"
checkbox input "true"
click at [326, 628] on icon at bounding box center [325, 626] width 2 height 4
type input "85"
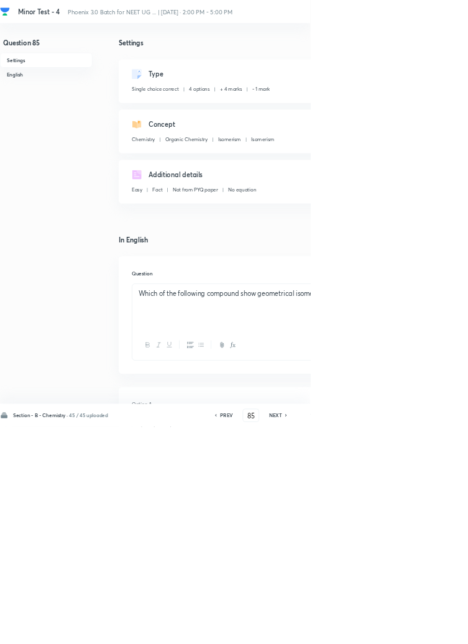
checkbox input "true"
click at [432, 629] on icon at bounding box center [432, 626] width 4 height 6
type input "86"
checkbox input "true"
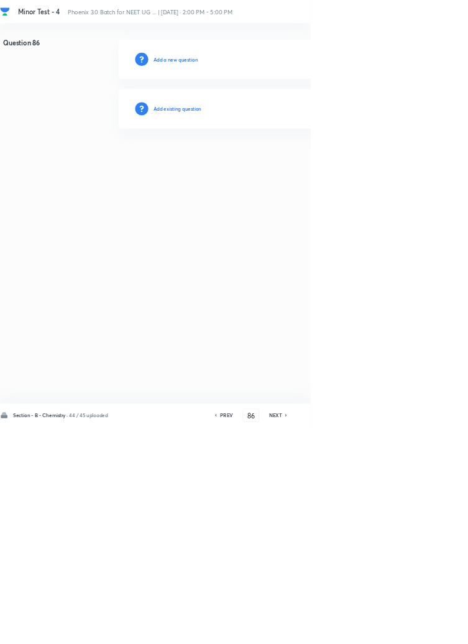
click at [296, 163] on h6 "Add existing question" at bounding box center [267, 163] width 73 height 11
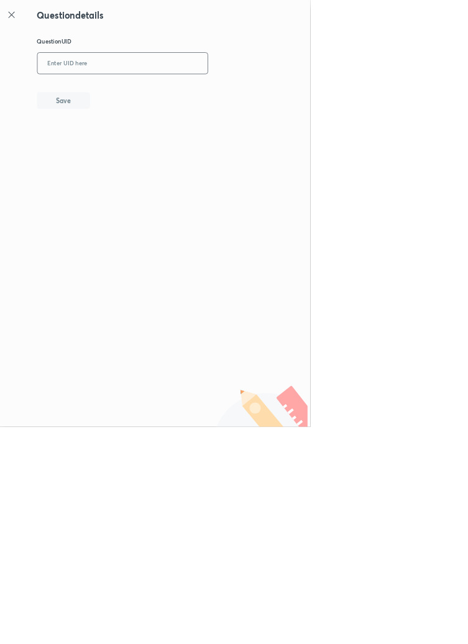
click at [244, 91] on input "text" at bounding box center [185, 96] width 257 height 30
type input "K8YYI"
click at [121, 150] on button "Save" at bounding box center [96, 150] width 80 height 25
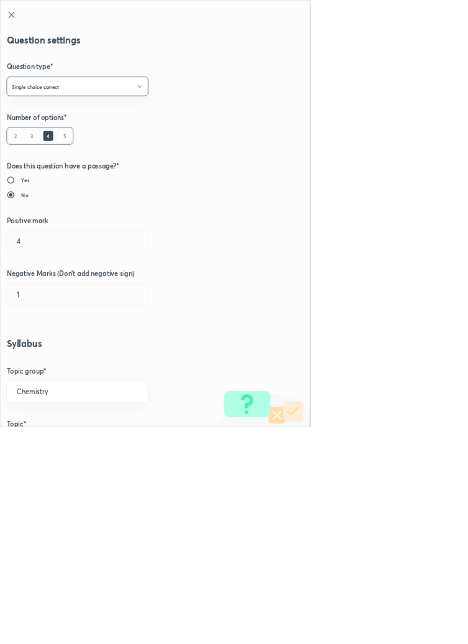
type input "1"
type input "0"
type input "Nomenclature Systems of geometrical Isomers"
click at [43, 362] on input "1" at bounding box center [117, 364] width 213 height 32
type input "4"
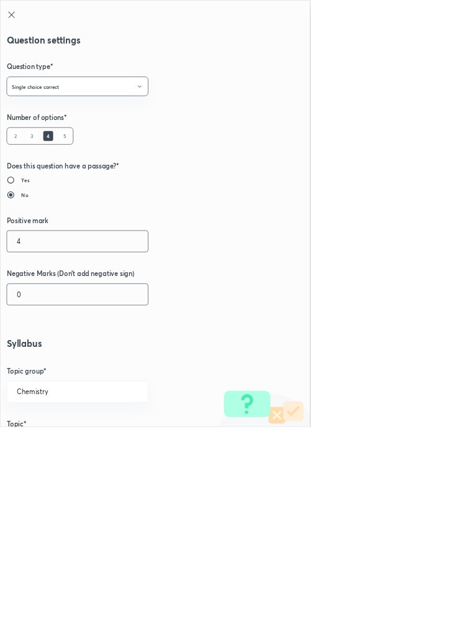
click at [38, 441] on input "0" at bounding box center [117, 444] width 213 height 32
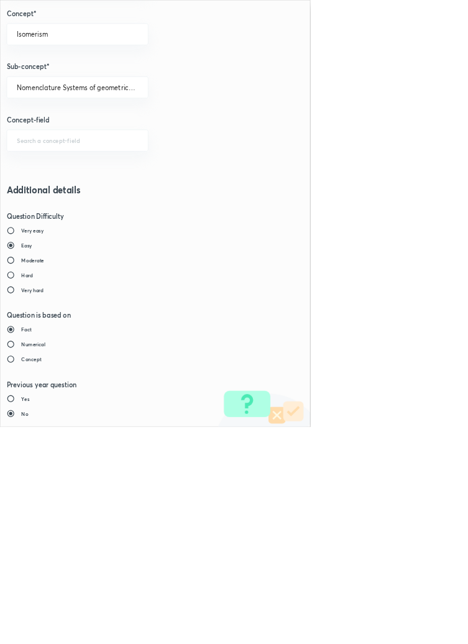
type input "1"
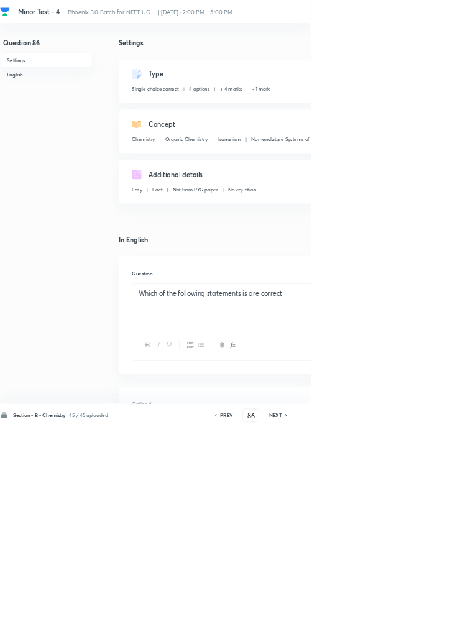
type input "87"
checkbox input "false"
checkbox input "true"
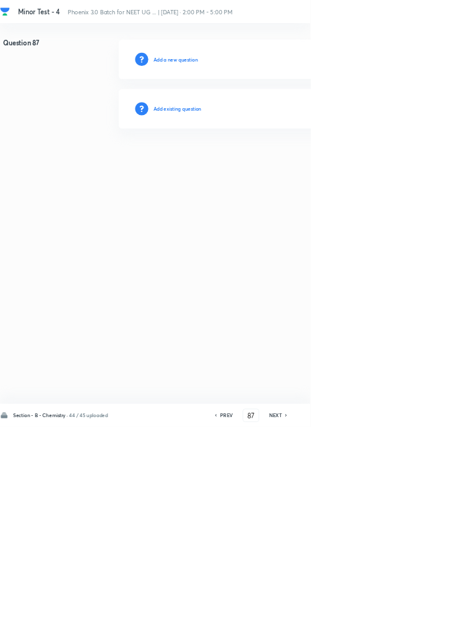
click at [296, 159] on h6 "Add existing question" at bounding box center [267, 163] width 73 height 11
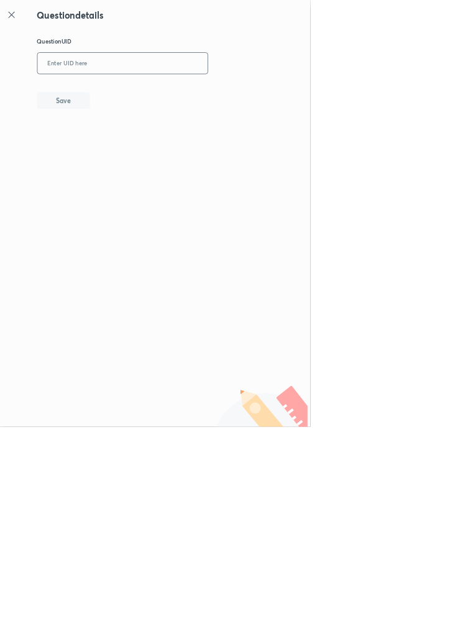
click at [249, 93] on input "text" at bounding box center [185, 96] width 257 height 30
type input "5BAAU"
click at [125, 148] on button "Save" at bounding box center [96, 150] width 80 height 25
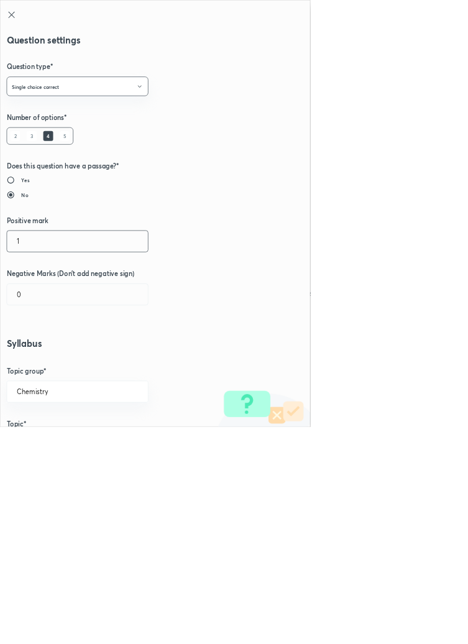
click at [42, 359] on input "1" at bounding box center [117, 364] width 213 height 32
type input "4"
click at [43, 441] on input "0" at bounding box center [117, 444] width 213 height 32
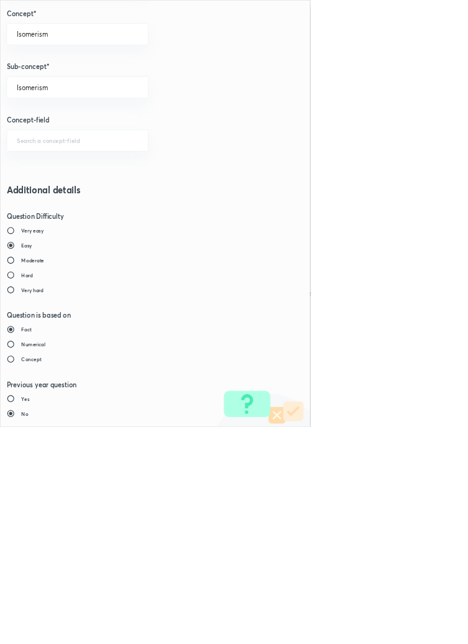
type input "1"
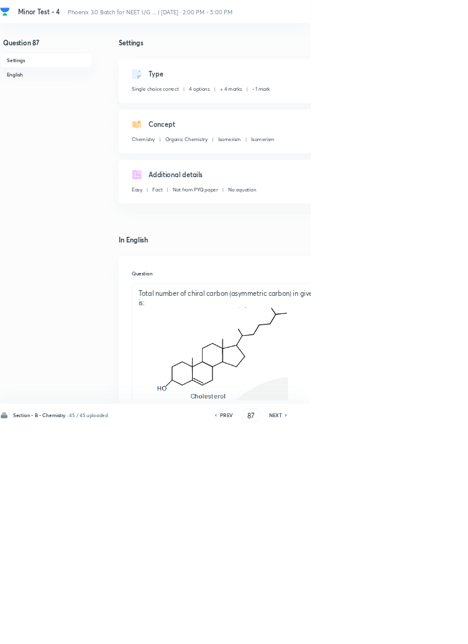
type input "88"
checkbox input "true"
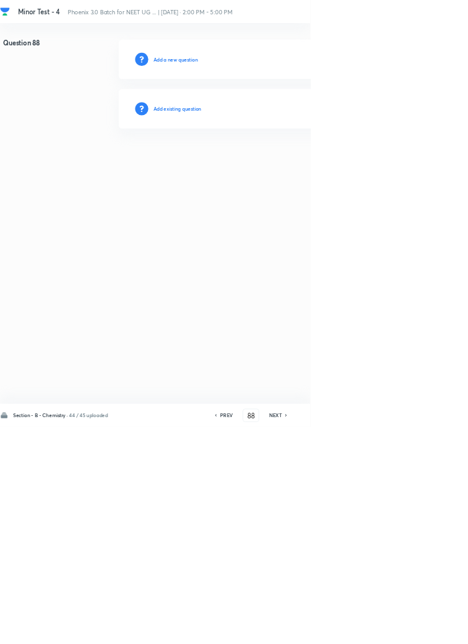
click at [278, 163] on h6 "Add existing question" at bounding box center [267, 163] width 73 height 11
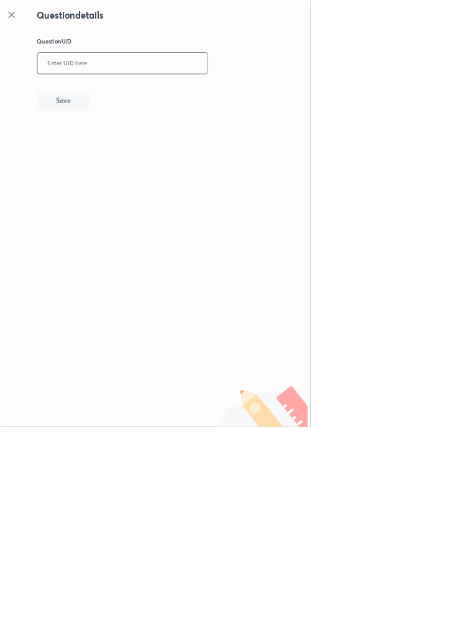
click at [229, 93] on input "text" at bounding box center [185, 96] width 257 height 30
type input "LVKBH"
click at [129, 159] on button "Save" at bounding box center [96, 150] width 80 height 25
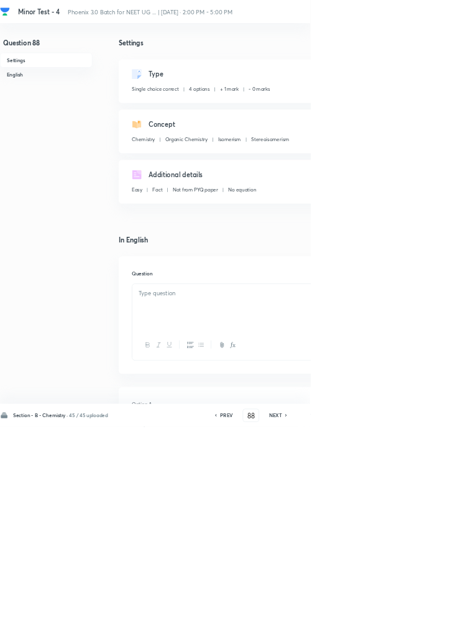
checkbox input "true"
click at [467, 94] on div "Type Single choice correct 4 options + 1 mark - 0 marks Edit" at bounding box center [397, 122] width 437 height 66
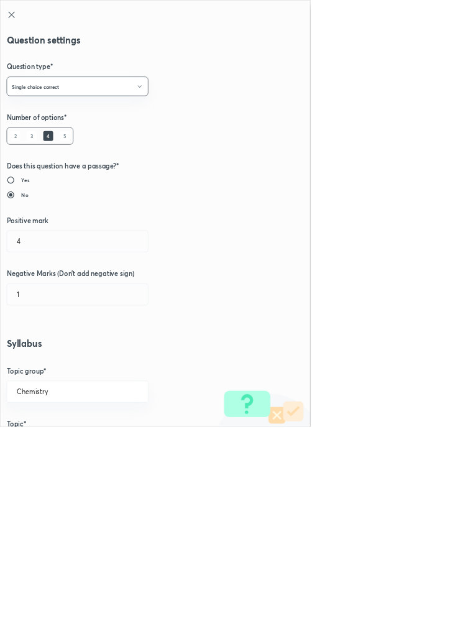
type input "1"
type input "0"
type input "Stereoisomerism"
click at [37, 360] on input "1" at bounding box center [117, 364] width 213 height 32
type input "4"
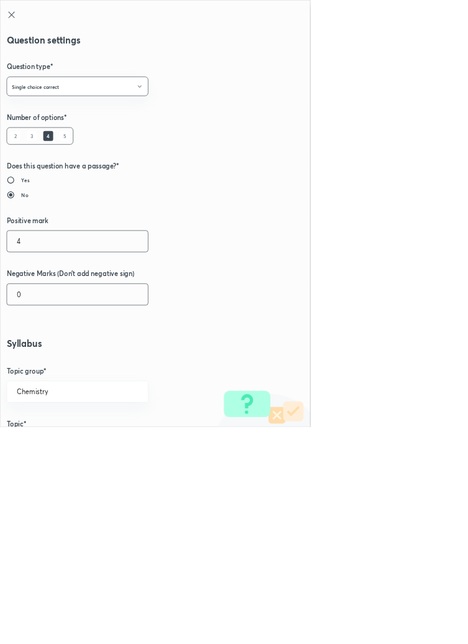
click at [36, 439] on input "0" at bounding box center [117, 444] width 213 height 32
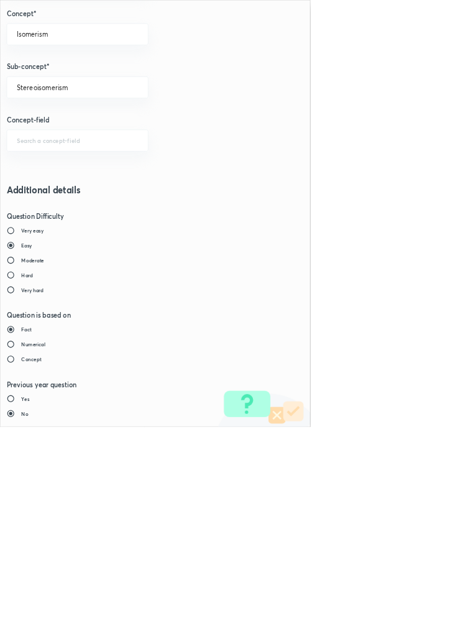
type input "1"
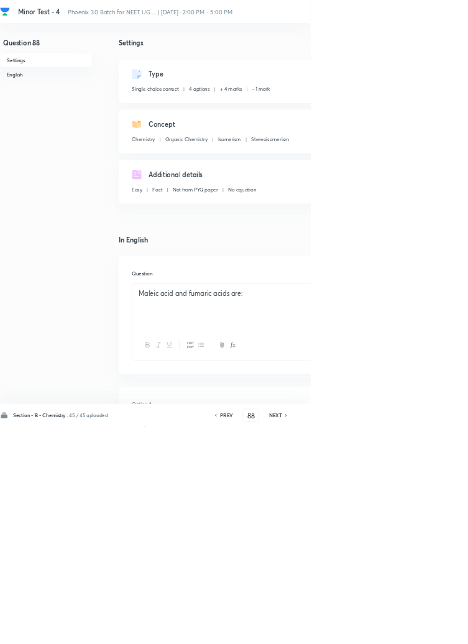
type input "89"
checkbox input "true"
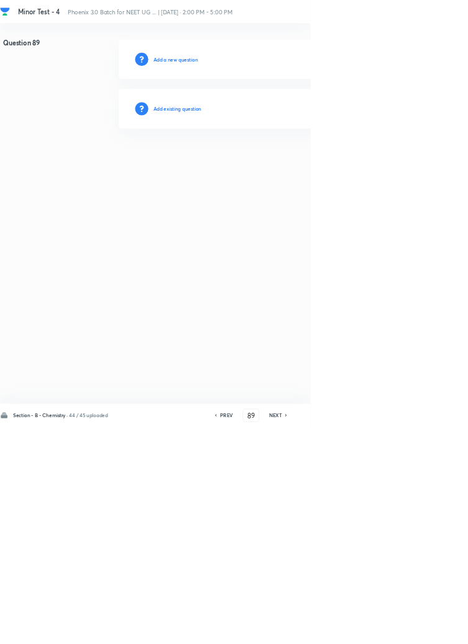
click at [302, 163] on h6 "Add existing question" at bounding box center [267, 163] width 73 height 11
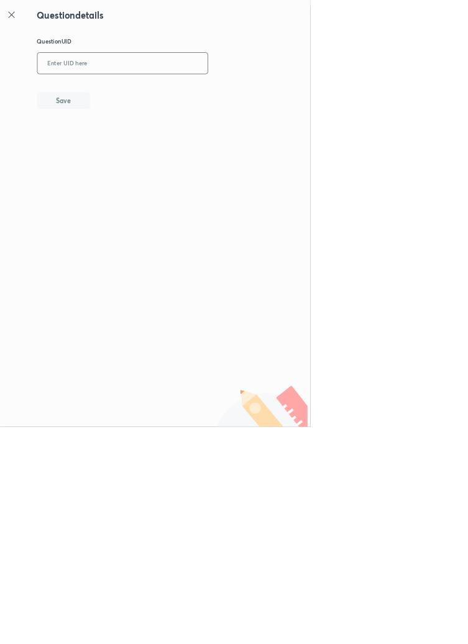
click at [227, 94] on input "text" at bounding box center [185, 96] width 257 height 30
type input "F4M22"
click at [132, 147] on button "Save" at bounding box center [96, 150] width 80 height 25
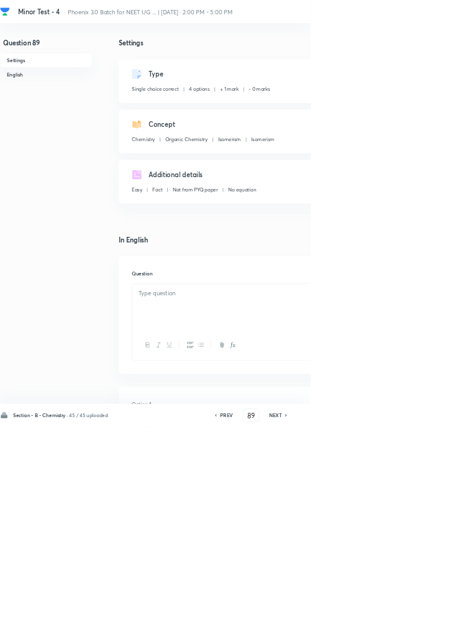
checkbox input "true"
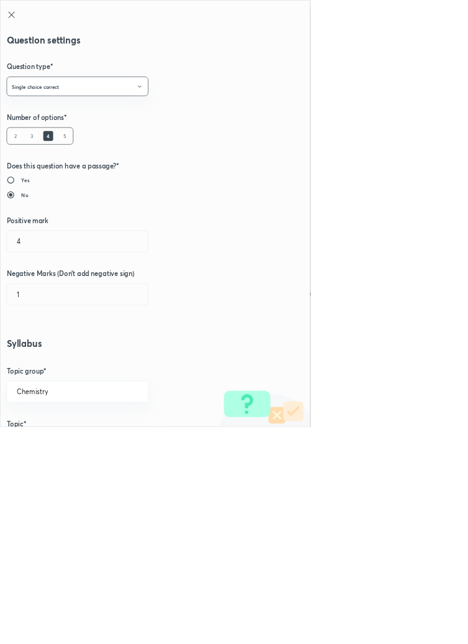
type input "1"
type input "0"
type input "Isomerism"
click at [36, 365] on input "1" at bounding box center [117, 364] width 213 height 32
type input "4"
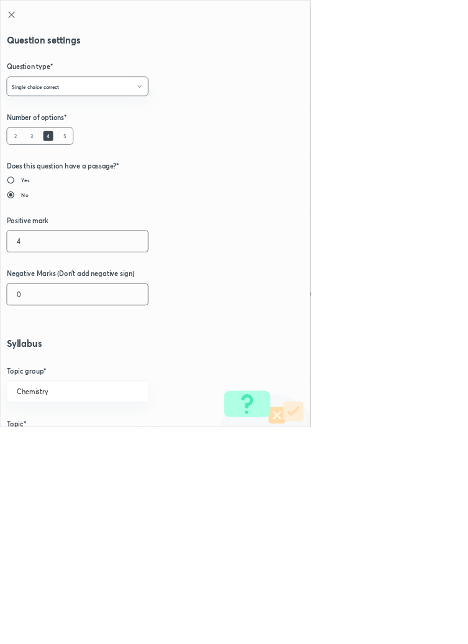
click at [53, 437] on input "0" at bounding box center [117, 444] width 213 height 32
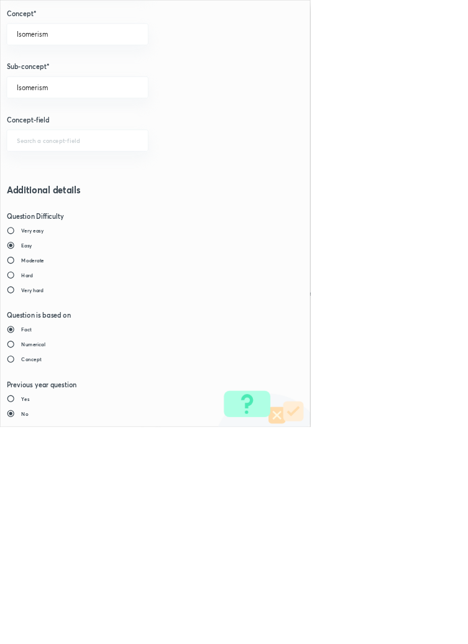
type input "1"
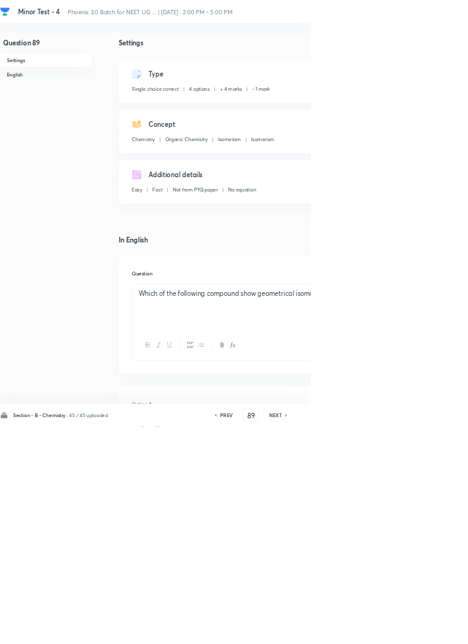
type input "90"
checkbox input "false"
checkbox input "true"
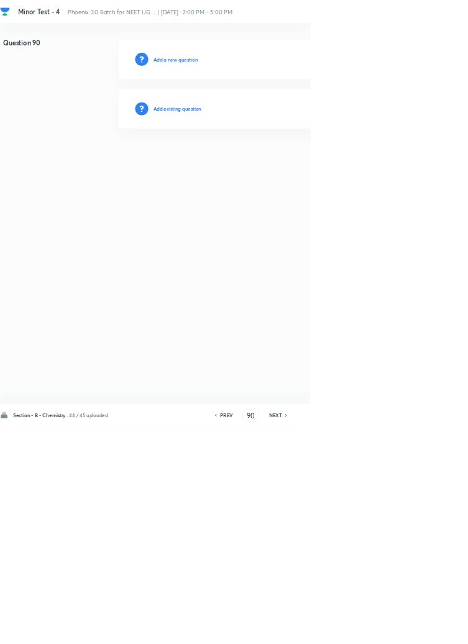
click at [286, 163] on h6 "Add existing question" at bounding box center [267, 163] width 73 height 11
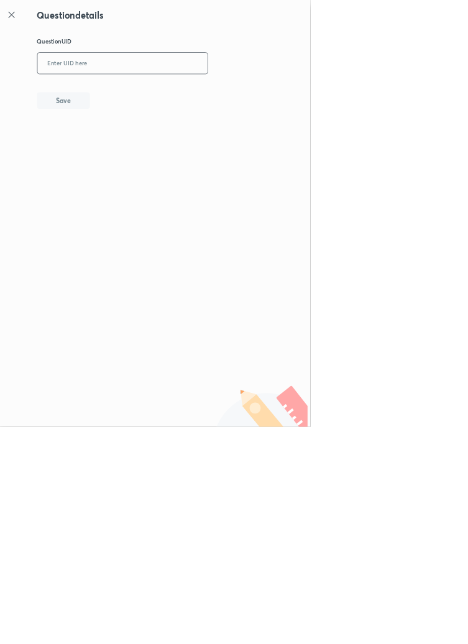
click at [197, 91] on input "text" at bounding box center [185, 96] width 257 height 30
type input "DC0VC"
click at [129, 143] on button "Save" at bounding box center [96, 150] width 80 height 25
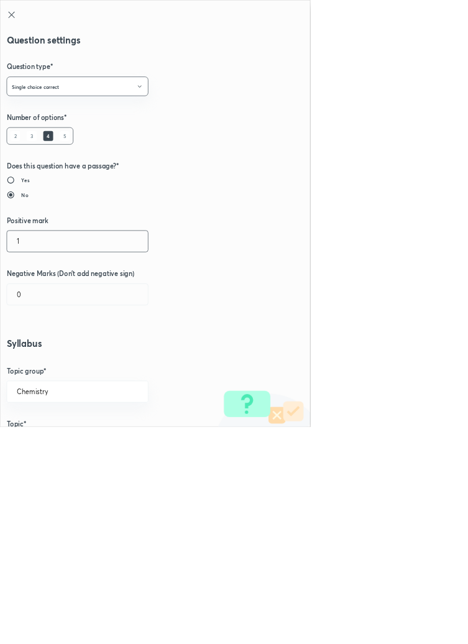
click at [47, 361] on input "1" at bounding box center [117, 364] width 213 height 32
type input "4"
click at [48, 449] on input "0" at bounding box center [117, 444] width 213 height 32
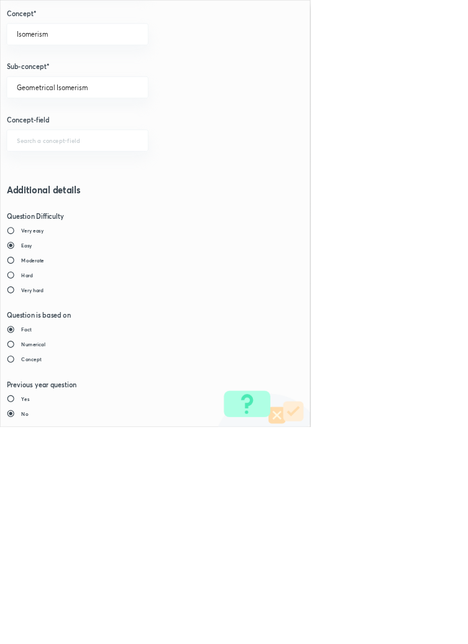
type input "1"
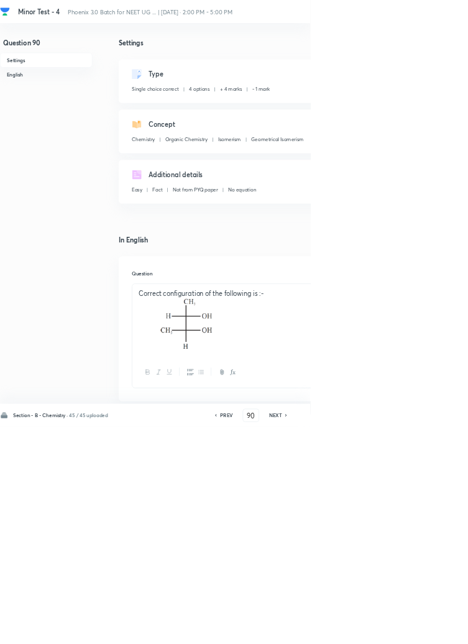
type input "91"
checkbox input "false"
checkbox input "true"
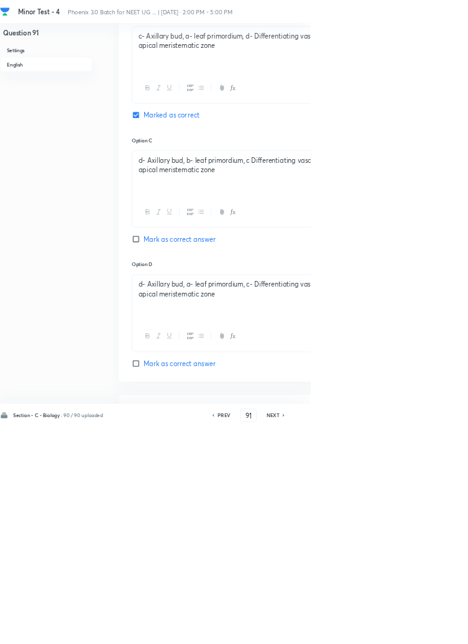
scroll to position [1049, 0]
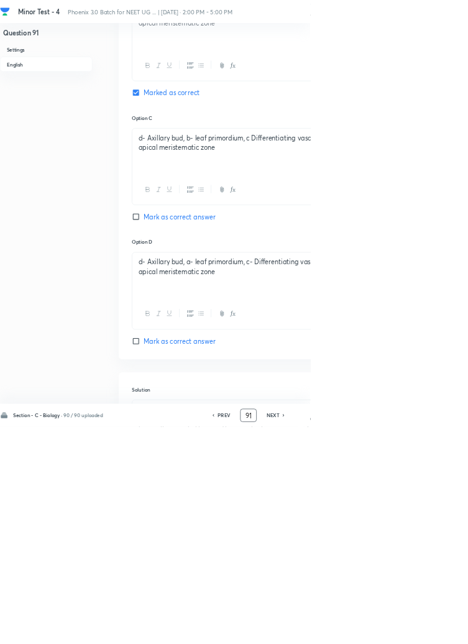
click at [380, 638] on input "91" at bounding box center [375, 627] width 24 height 22
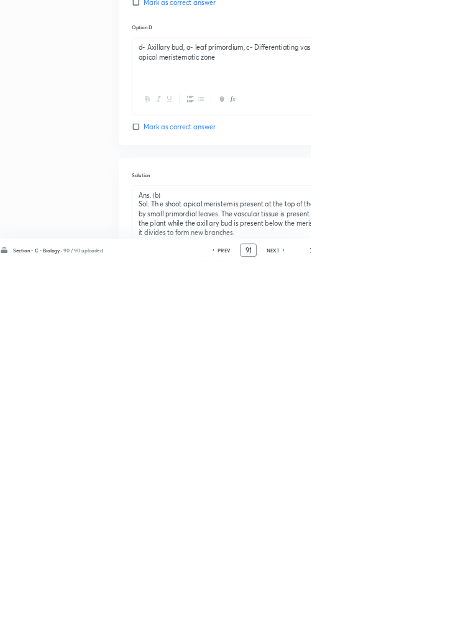
scroll to position [1139, 0]
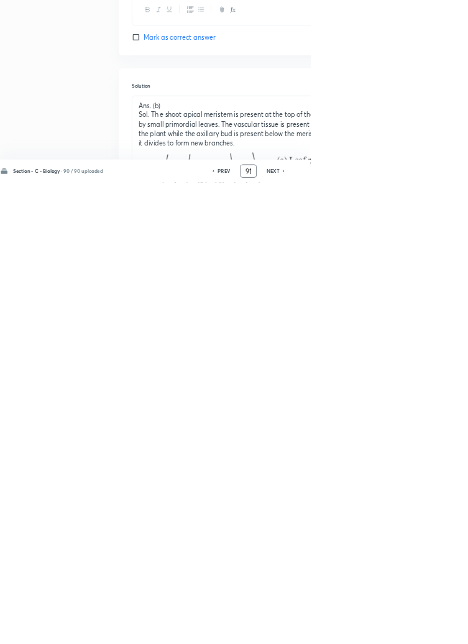
type input "9"
type input "4"
type input "75"
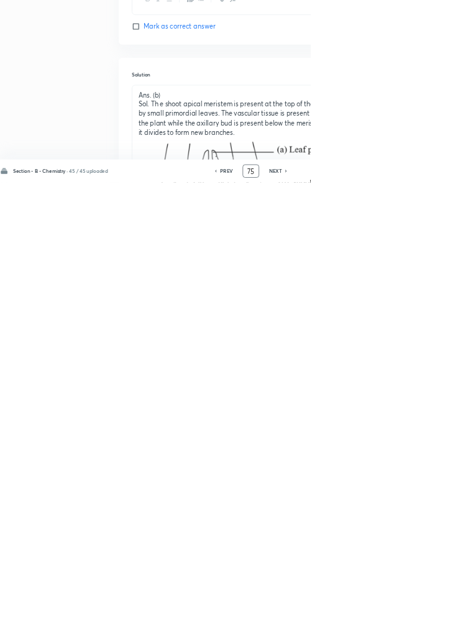
checkbox input "false"
checkbox input "true"
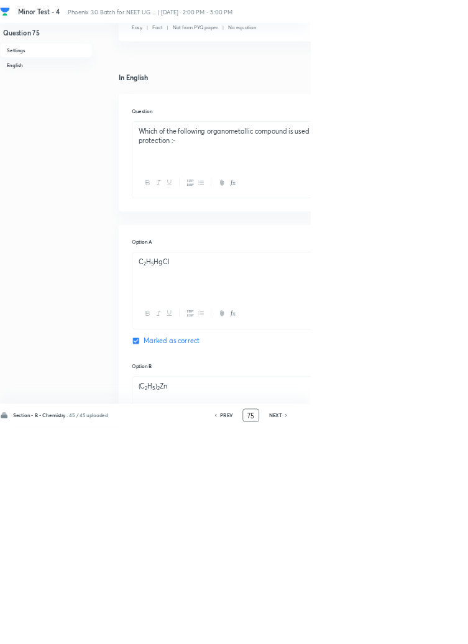
scroll to position [0, 0]
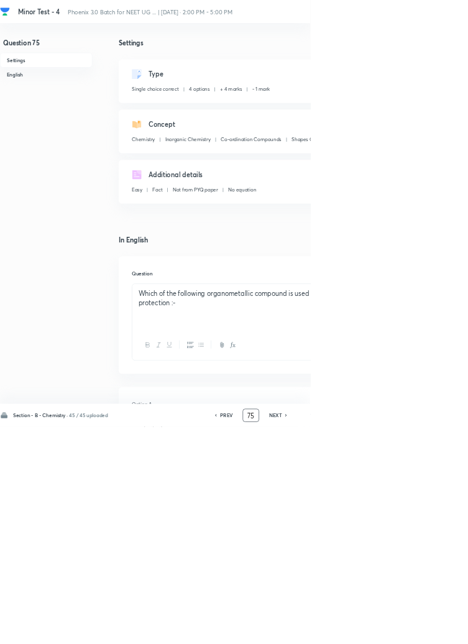
click at [432, 629] on icon at bounding box center [432, 626] width 4 height 6
type input "76"
checkbox input "false"
checkbox input "true"
click at [432, 629] on icon at bounding box center [432, 626] width 4 height 6
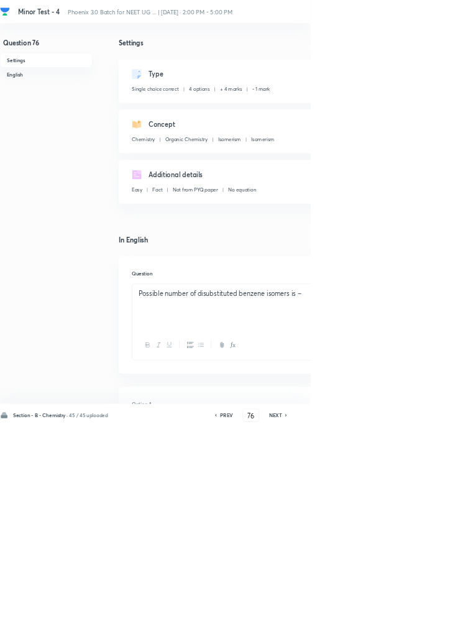
type input "77"
checkbox input "true"
click at [432, 629] on icon at bounding box center [432, 626] width 4 height 6
type input "78"
checkbox input "false"
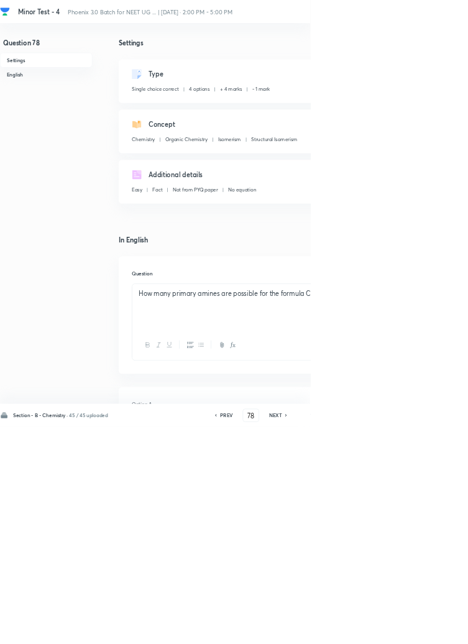
checkbox input "true"
click at [432, 629] on icon at bounding box center [432, 626] width 4 height 6
type input "79"
checkbox input "true"
click at [432, 629] on icon at bounding box center [432, 626] width 4 height 6
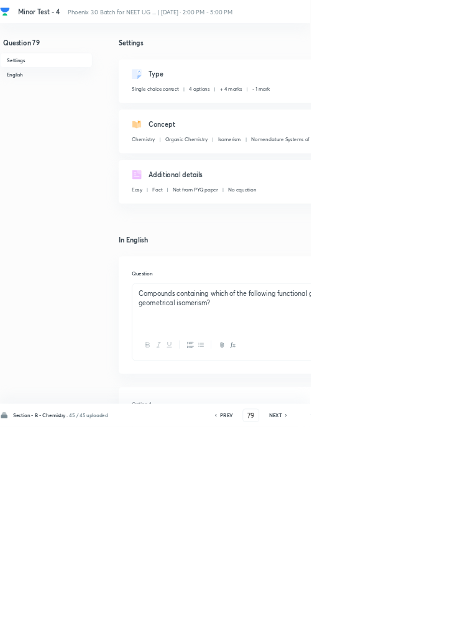
type input "80"
checkbox input "false"
checkbox input "true"
click at [433, 629] on icon at bounding box center [432, 626] width 4 height 6
type input "81"
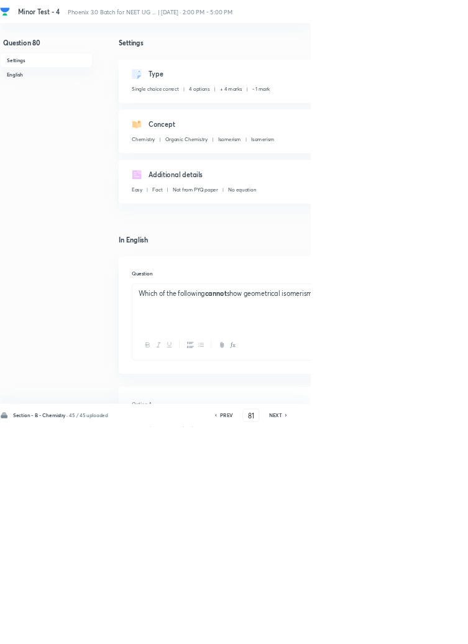
checkbox input "false"
checkbox input "true"
click at [432, 629] on icon at bounding box center [432, 626] width 4 height 6
type input "82"
checkbox input "false"
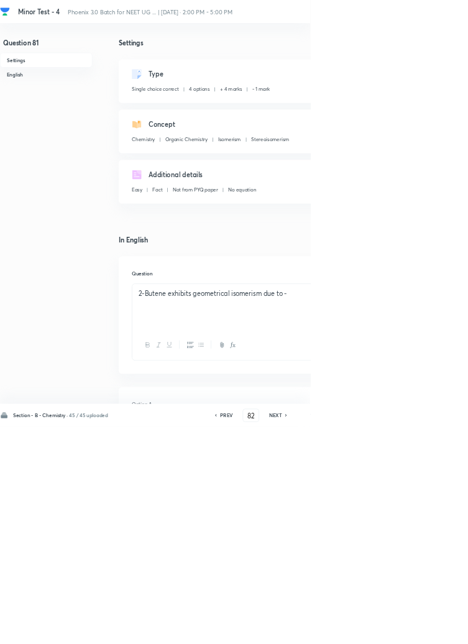
checkbox input "true"
click at [432, 628] on icon at bounding box center [431, 626] width 2 height 4
type input "83"
checkbox input "true"
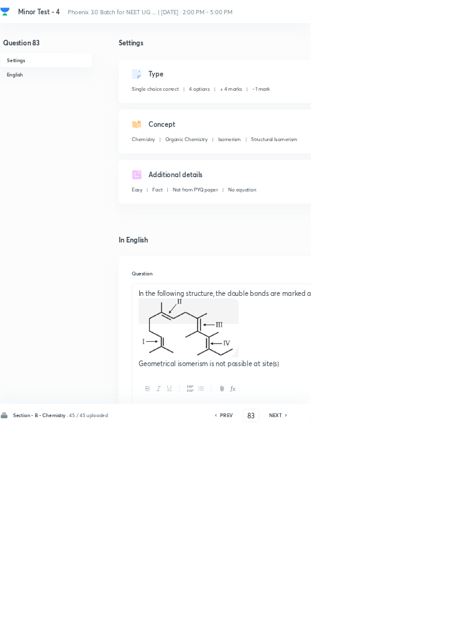
click at [434, 629] on icon at bounding box center [432, 626] width 4 height 6
type input "84"
checkbox input "false"
checkbox input "true"
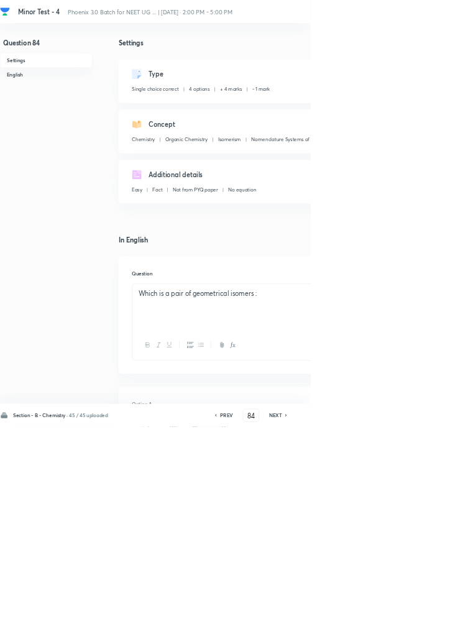
click at [434, 629] on icon at bounding box center [432, 626] width 4 height 6
type input "85"
click at [434, 629] on icon at bounding box center [432, 626] width 4 height 6
click at [432, 629] on icon at bounding box center [432, 626] width 4 height 6
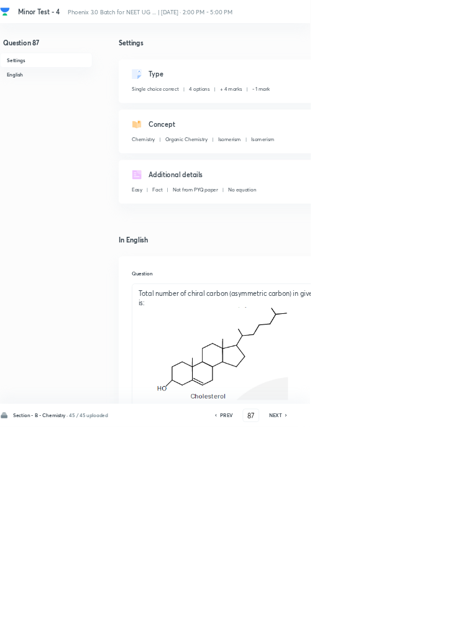
click at [432, 629] on icon at bounding box center [432, 626] width 4 height 6
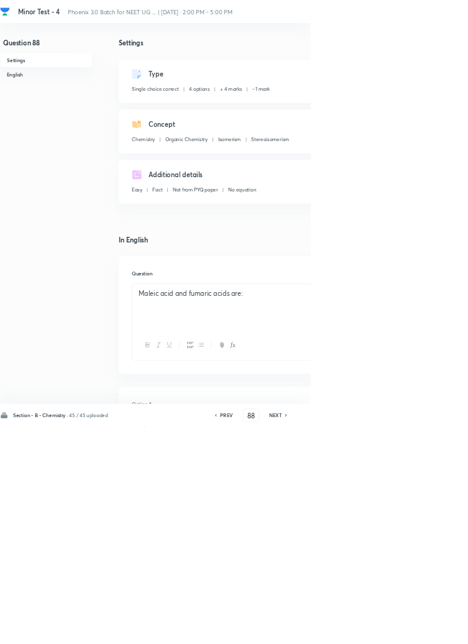
click at [432, 629] on icon at bounding box center [432, 626] width 4 height 6
click at [432, 628] on icon at bounding box center [431, 626] width 2 height 4
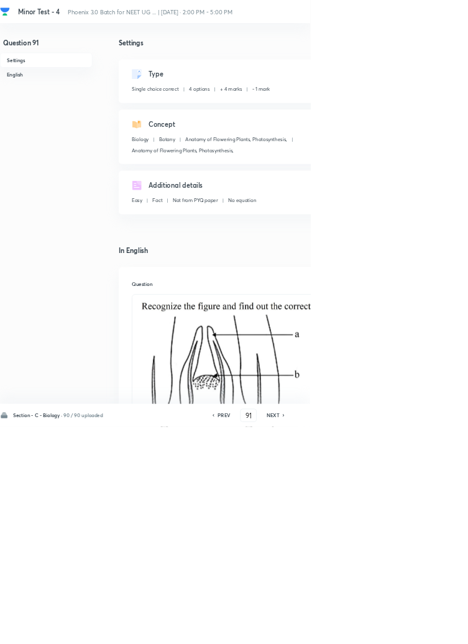
click at [429, 628] on icon at bounding box center [427, 626] width 2 height 4
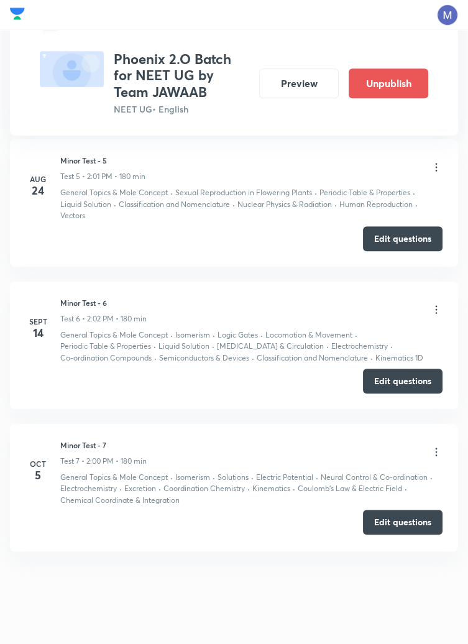
click at [403, 513] on button "Edit questions" at bounding box center [403, 522] width 80 height 25
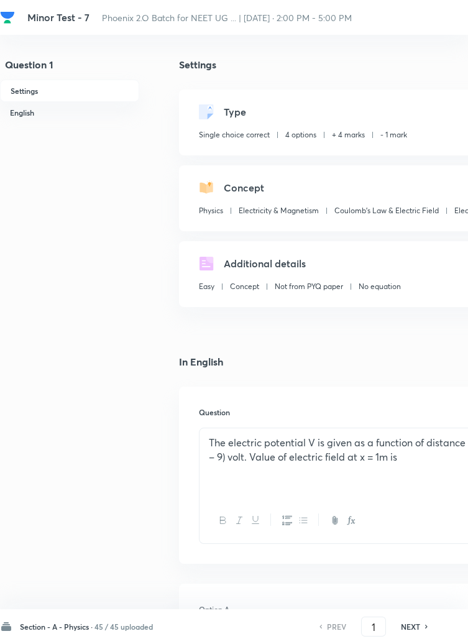
checkbox input "true"
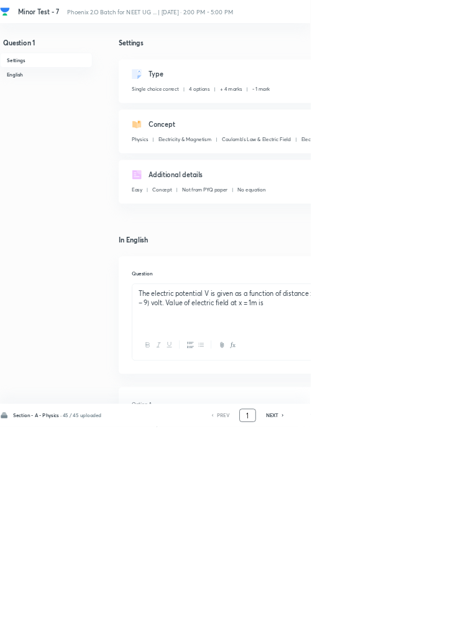
click at [377, 638] on input "1" at bounding box center [374, 627] width 24 height 22
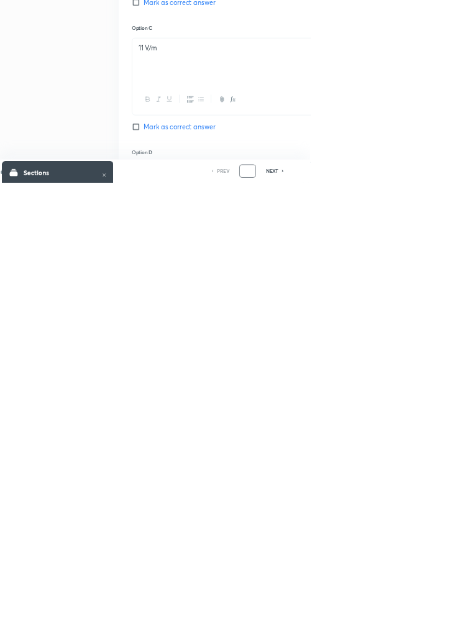
scroll to position [590, 0]
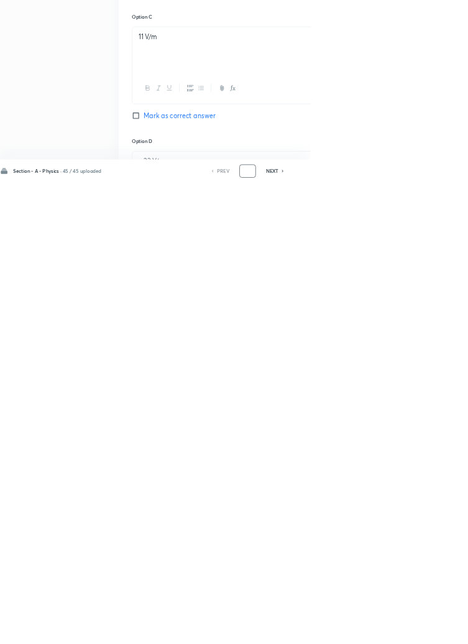
type input "4"
type input "76"
checkbox input "false"
checkbox input "true"
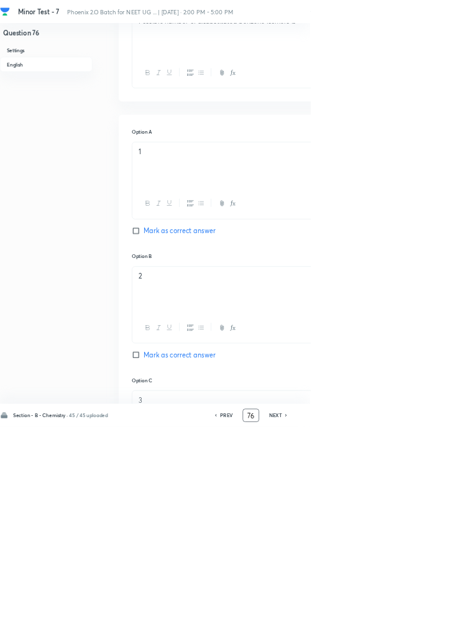
scroll to position [0, 0]
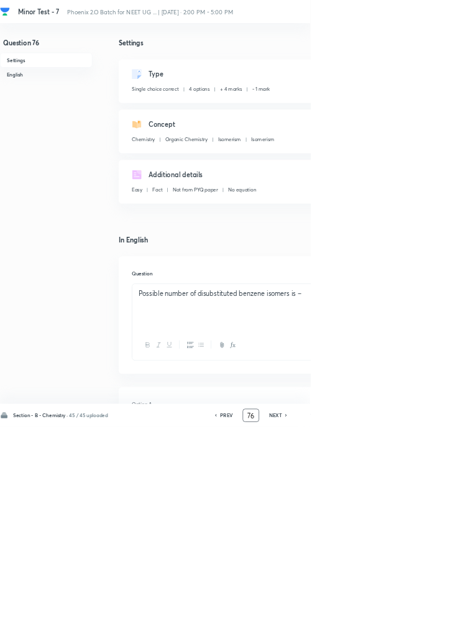
click at [432, 628] on icon at bounding box center [431, 626] width 2 height 4
type input "77"
checkbox input "true"
click at [432, 628] on icon at bounding box center [431, 626] width 2 height 4
type input "78"
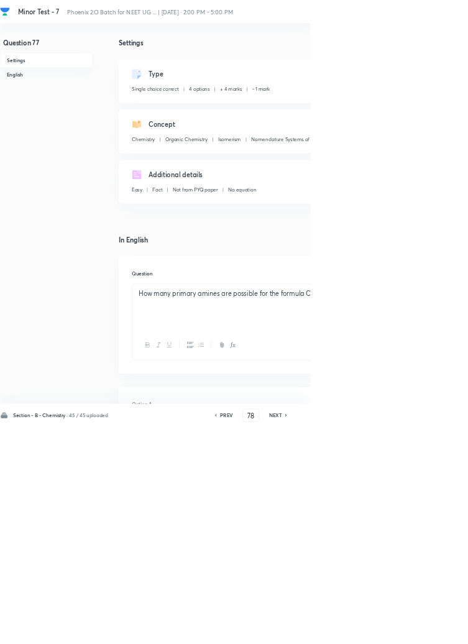
checkbox input "false"
checkbox input "true"
click at [432, 628] on icon at bounding box center [431, 626] width 2 height 4
type input "79"
checkbox input "true"
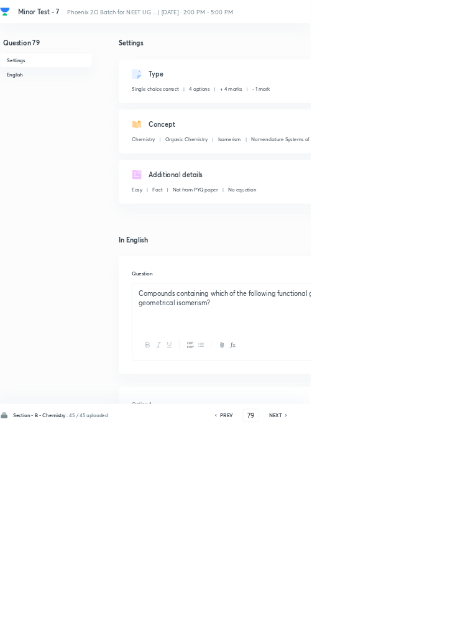
click at [432, 628] on icon at bounding box center [431, 626] width 2 height 4
type input "80"
checkbox input "false"
checkbox input "true"
click at [432, 628] on icon at bounding box center [431, 626] width 2 height 4
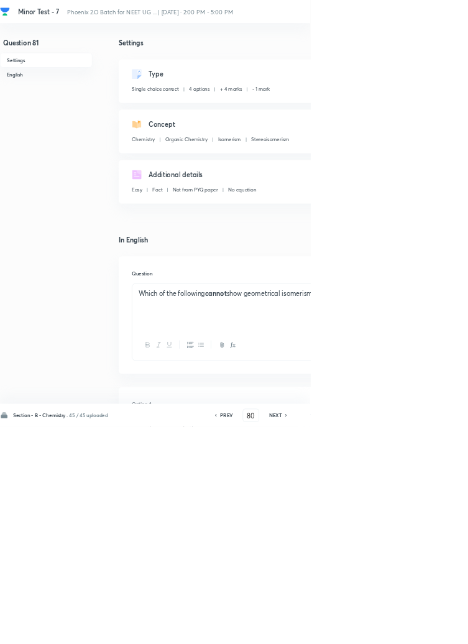
type input "81"
checkbox input "false"
checkbox input "true"
click at [432, 628] on icon at bounding box center [431, 626] width 2 height 4
type input "82"
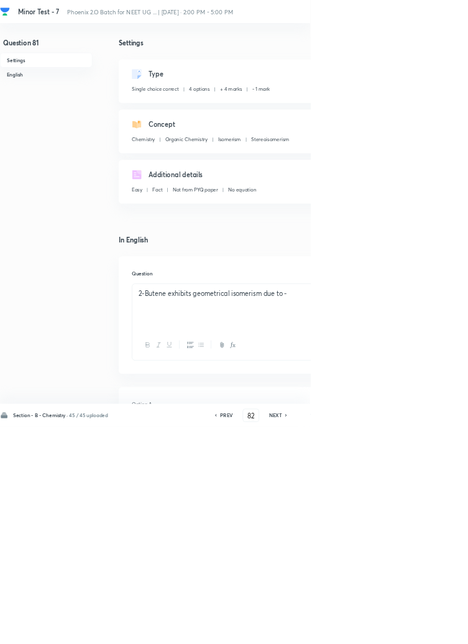
checkbox input "false"
checkbox input "true"
click at [432, 628] on icon at bounding box center [431, 626] width 2 height 4
type input "83"
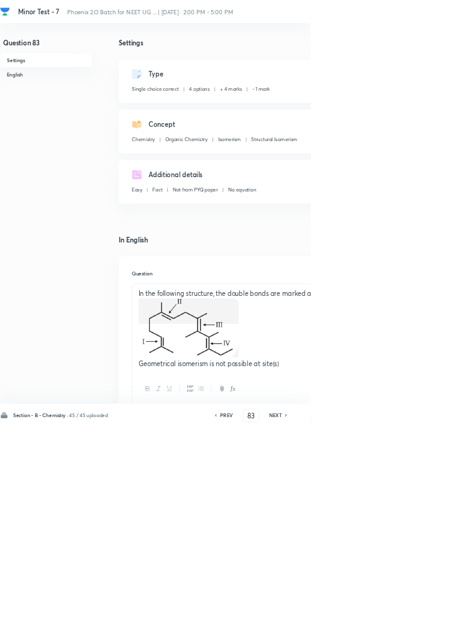
checkbox input "true"
click at [340, 632] on h6 "PREV" at bounding box center [341, 626] width 19 height 11
type input "82"
checkbox input "true"
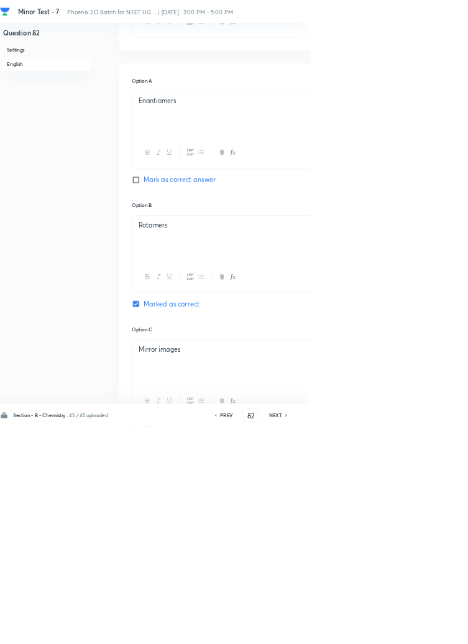
scroll to position [593, 0]
